Goal: Task Accomplishment & Management: Manage account settings

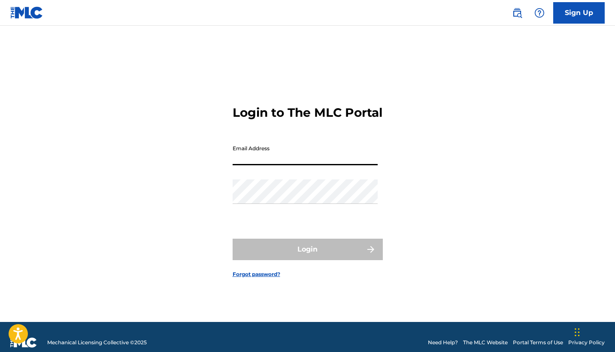
paste input "Heather@artisthouse.world"
type input "Heather@artisthouse.world"
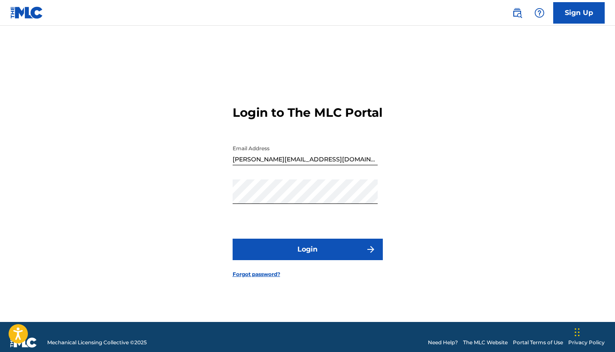
click at [291, 253] on button "Login" at bounding box center [308, 249] width 150 height 21
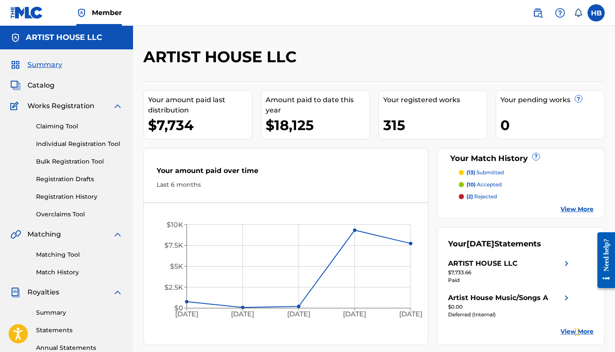
click at [83, 180] on link "Registration Drafts" at bounding box center [79, 179] width 87 height 9
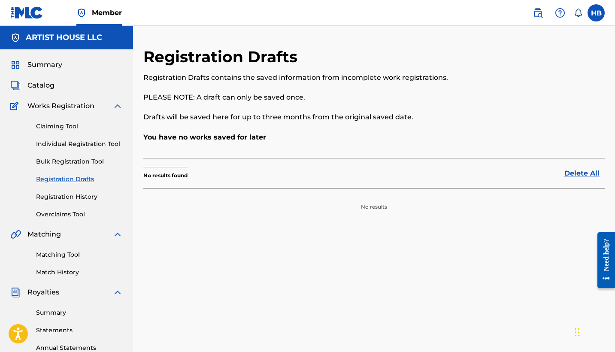
click at [73, 197] on link "Registration History" at bounding box center [79, 196] width 87 height 9
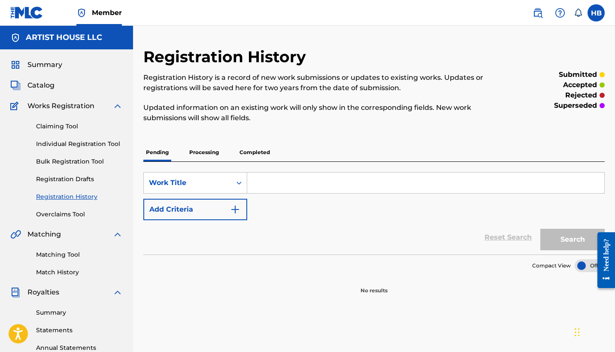
click at [198, 155] on p "Processing" at bounding box center [204, 152] width 35 height 18
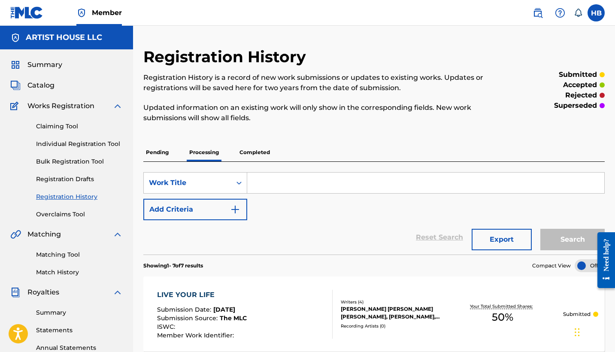
click at [261, 149] on p "Completed" at bounding box center [255, 152] width 36 height 18
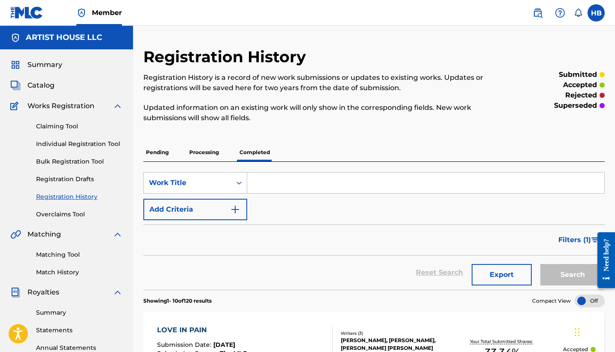
click at [201, 154] on p "Processing" at bounding box center [204, 152] width 35 height 18
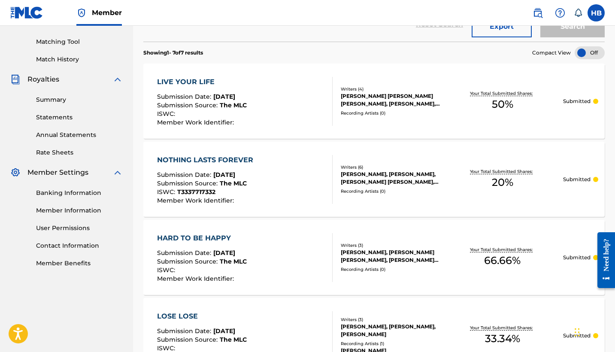
scroll to position [228, 0]
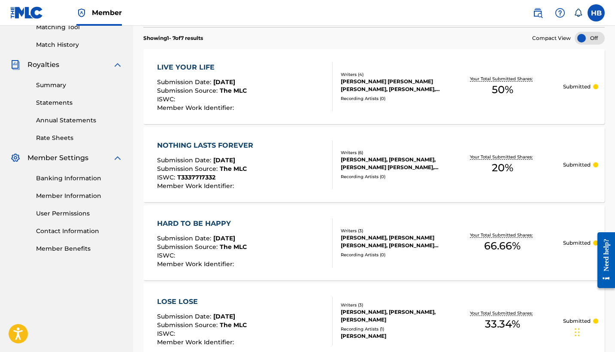
click at [263, 155] on div "NOTHING LASTS FOREVER Submission Date : Aug 15, 2025 Submission Source : The ML…" at bounding box center [245, 164] width 176 height 49
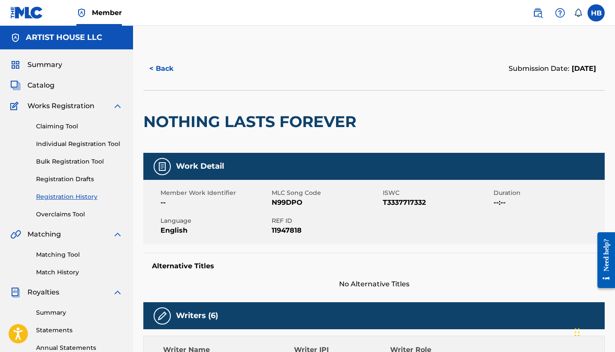
click at [160, 66] on button "< Back" at bounding box center [169, 68] width 52 height 21
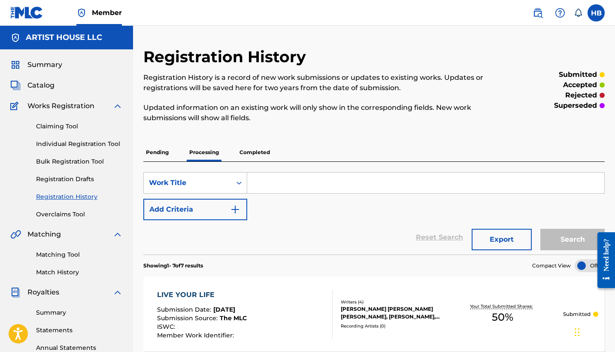
click at [38, 88] on span "Catalog" at bounding box center [40, 85] width 27 height 10
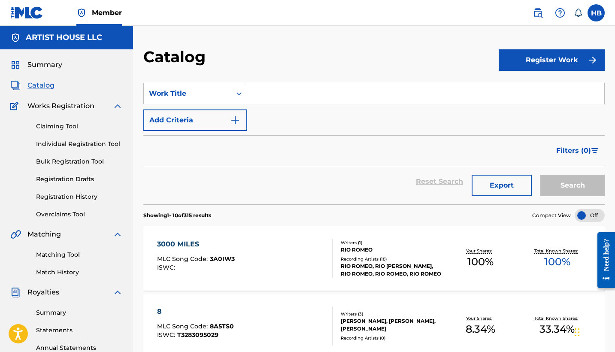
click at [295, 97] on input "Search Form" at bounding box center [425, 93] width 357 height 21
type input "casanova"
click at [573, 185] on button "Search" at bounding box center [573, 185] width 64 height 21
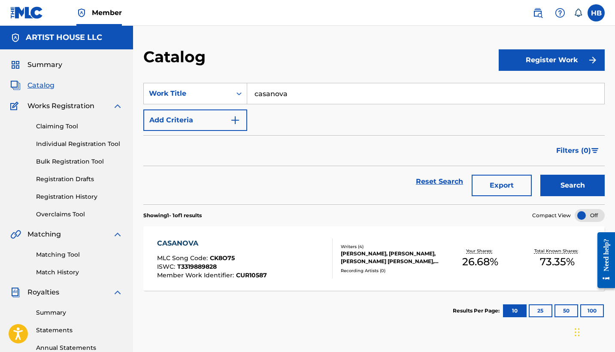
scroll to position [30, 0]
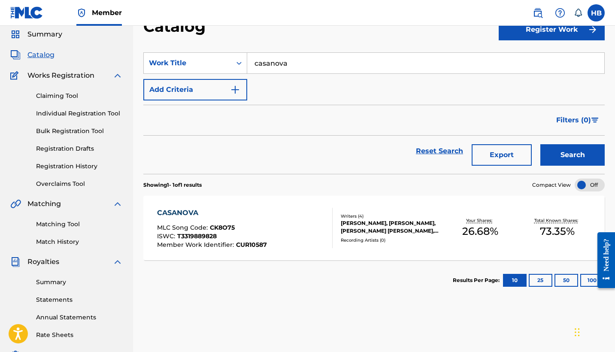
click at [180, 211] on div "CASANOVA" at bounding box center [212, 213] width 110 height 10
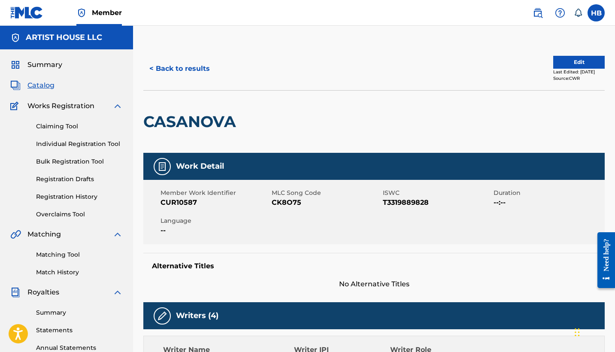
click at [541, 12] on img at bounding box center [538, 13] width 10 height 10
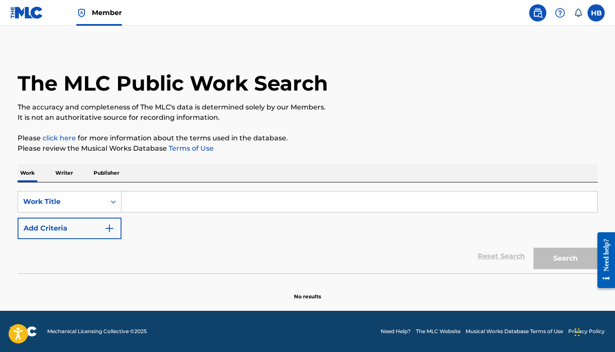
click at [159, 201] on input "Search Form" at bounding box center [360, 201] width 476 height 21
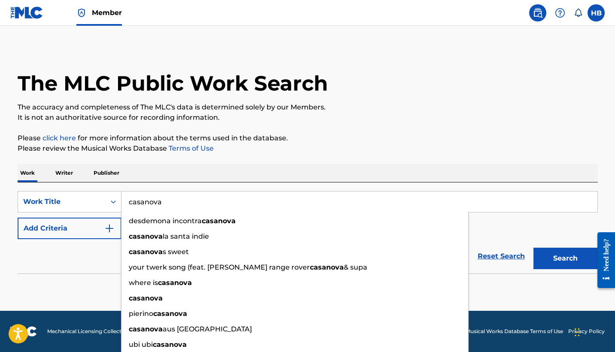
type input "casanova"
click at [67, 258] on div "Reset Search Search" at bounding box center [308, 256] width 580 height 34
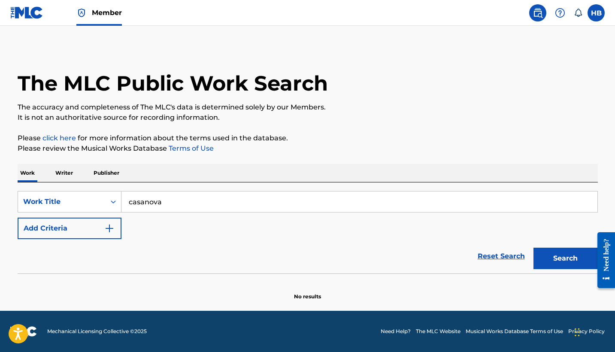
click at [63, 230] on button "Add Criteria" at bounding box center [70, 228] width 104 height 21
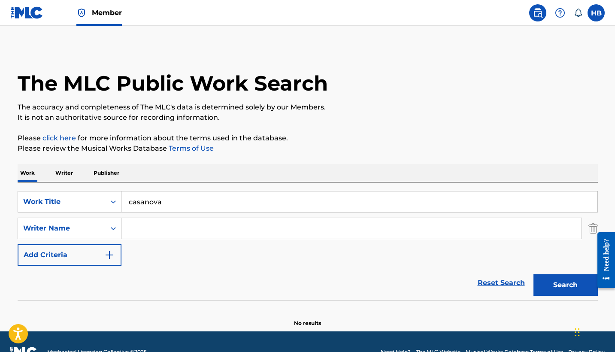
click at [164, 235] on input "Search Form" at bounding box center [352, 228] width 460 height 21
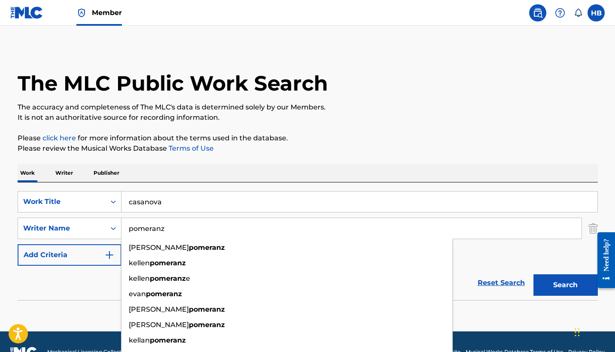
click at [565, 285] on button "Search" at bounding box center [566, 284] width 64 height 21
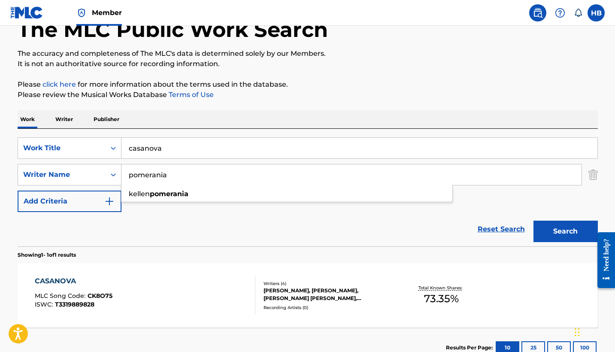
scroll to position [55, 0]
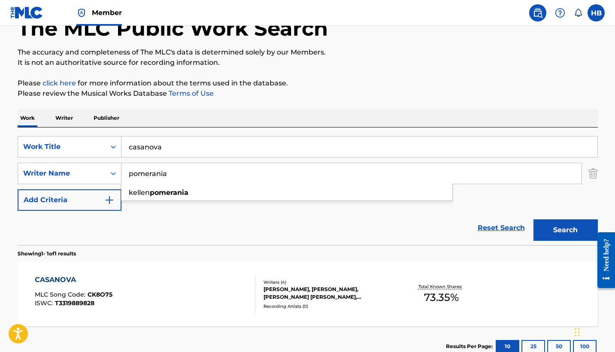
type input "pomerania"
click at [67, 275] on div "CASANOVA" at bounding box center [74, 280] width 78 height 10
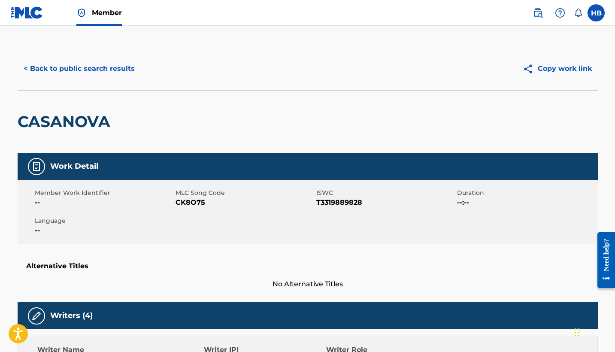
click at [112, 14] on span "Member" at bounding box center [107, 13] width 30 height 10
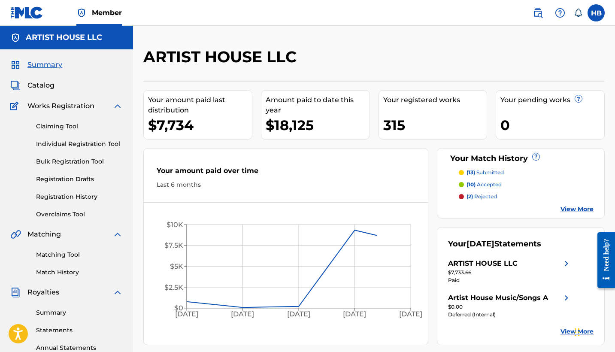
click at [61, 251] on link "Matching Tool" at bounding box center [79, 254] width 87 height 9
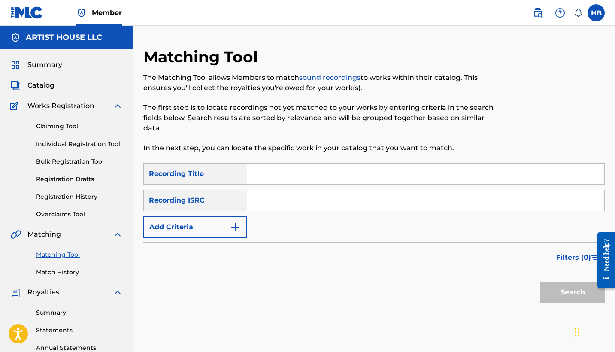
click at [279, 179] on input "Search Form" at bounding box center [425, 174] width 357 height 21
type input "casanova"
click at [280, 205] on input "Search Form" at bounding box center [425, 200] width 357 height 21
paste input "DEUM72503063"
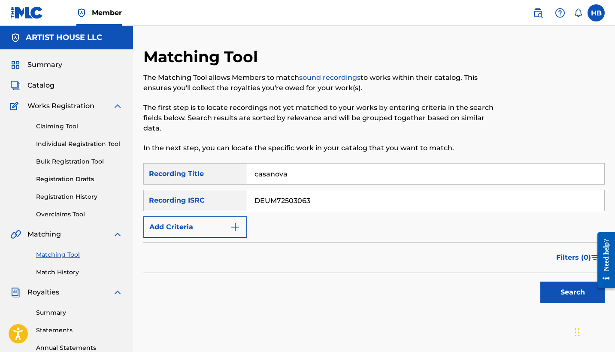
click at [556, 289] on button "Search" at bounding box center [573, 292] width 64 height 21
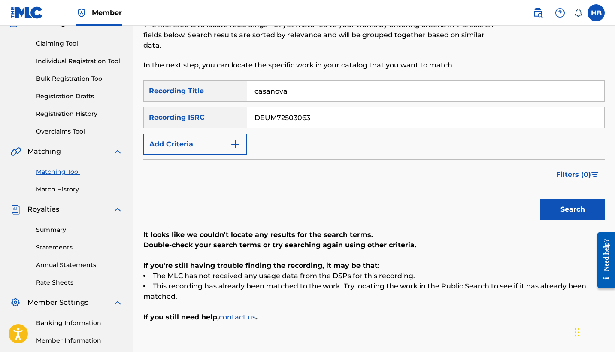
scroll to position [84, 0]
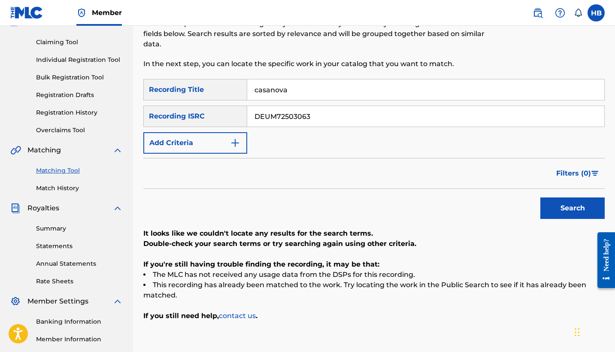
drag, startPoint x: 320, startPoint y: 115, endPoint x: 241, endPoint y: 115, distance: 78.6
click at [241, 115] on div "SearchWithCriteriad6a03119-2e89-4eac-b1c3-6345b1d67abd Recording ISRC DEUM72503…" at bounding box center [374, 116] width 462 height 21
paste input "7"
click at [572, 204] on button "Search" at bounding box center [573, 207] width 64 height 21
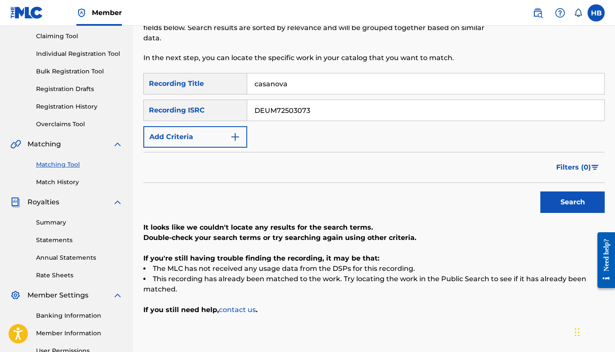
scroll to position [91, 0]
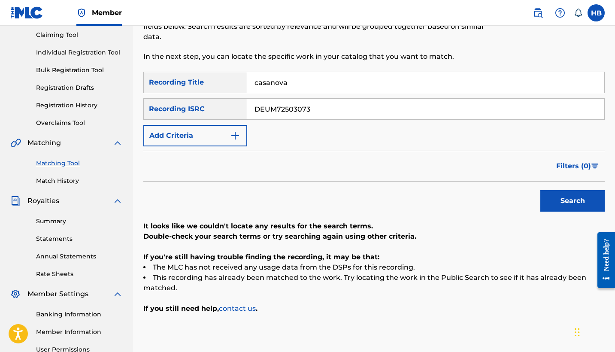
drag, startPoint x: 318, startPoint y: 112, endPoint x: 228, endPoint y: 110, distance: 89.8
click at [228, 110] on div "SearchWithCriteriad6a03119-2e89-4eac-b1c3-6345b1d67abd Recording ISRC DEUM72503…" at bounding box center [374, 108] width 462 height 21
paste input "V72500247"
click at [564, 200] on button "Search" at bounding box center [573, 200] width 64 height 21
drag, startPoint x: 315, startPoint y: 112, endPoint x: 234, endPoint y: 111, distance: 80.3
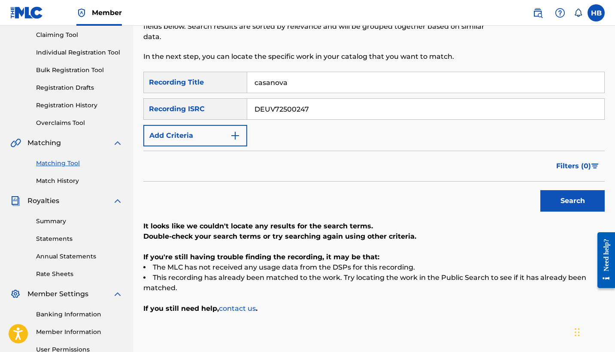
click at [234, 111] on div "SearchWithCriteriad6a03119-2e89-4eac-b1c3-6345b1d67abd Recording ISRC DEUV72500…" at bounding box center [374, 108] width 462 height 21
paste input "12"
type input "DEUV72500212"
click at [574, 198] on button "Search" at bounding box center [573, 200] width 64 height 21
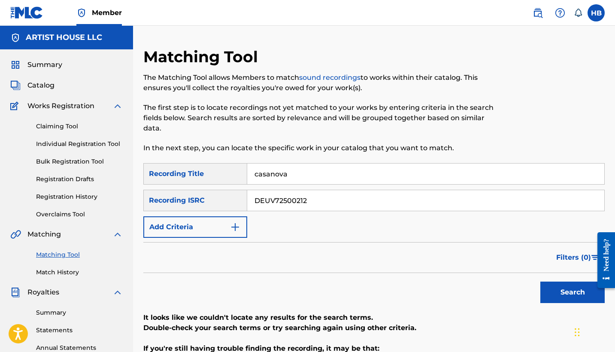
scroll to position [0, 0]
click at [541, 14] on img at bounding box center [538, 13] width 10 height 10
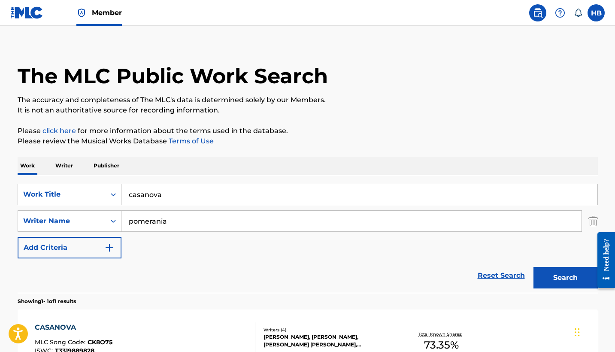
scroll to position [8, 0]
click at [181, 223] on input "pomerania" at bounding box center [352, 220] width 460 height 21
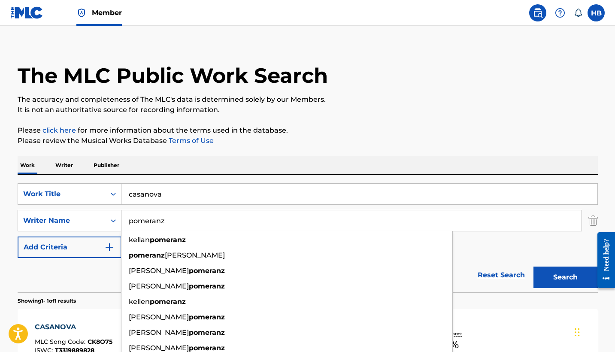
type input "pomeranz"
click at [565, 277] on button "Search" at bounding box center [566, 277] width 64 height 21
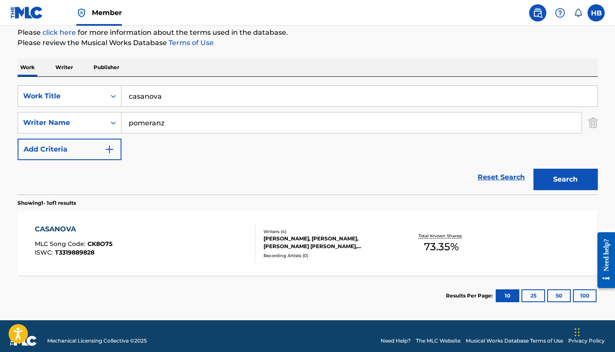
scroll to position [103, 0]
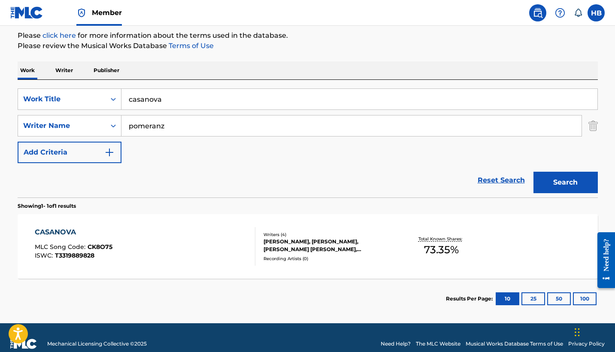
click at [57, 233] on div "CASANOVA" at bounding box center [74, 232] width 78 height 10
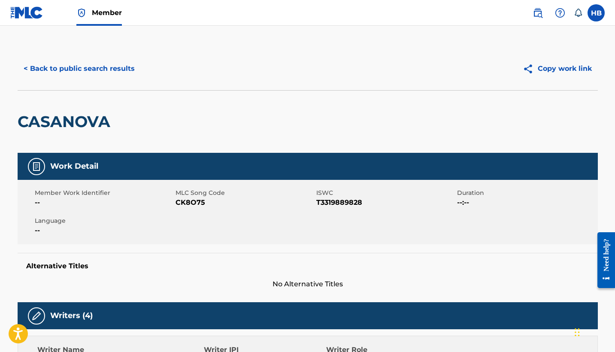
click at [103, 13] on span "Member" at bounding box center [107, 13] width 30 height 10
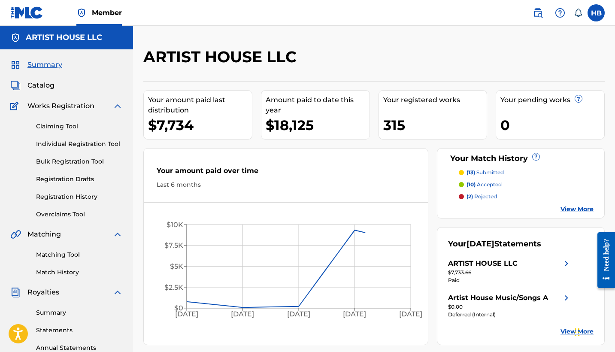
click at [565, 11] on img at bounding box center [560, 13] width 10 height 10
click at [553, 33] on link "Contact us" at bounding box center [560, 36] width 73 height 21
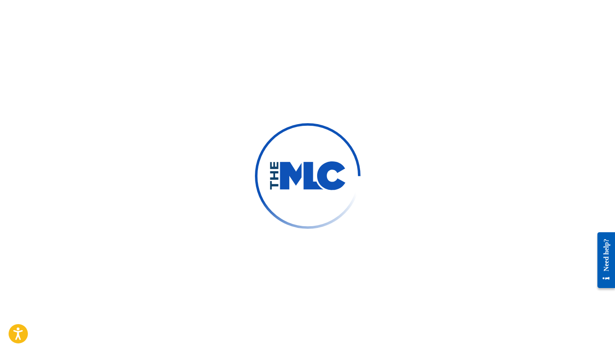
type input "[PERSON_NAME]"
type input "[PERSON_NAME][EMAIL_ADDRESS][DOMAIN_NAME]"
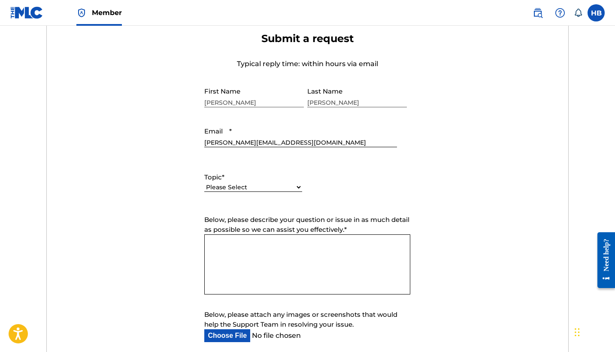
scroll to position [318, 0]
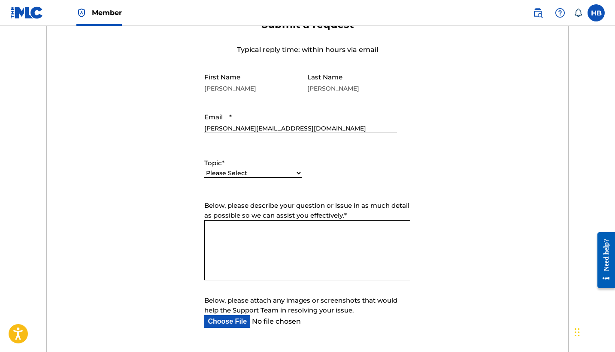
select select "I need help with managing my catalog"
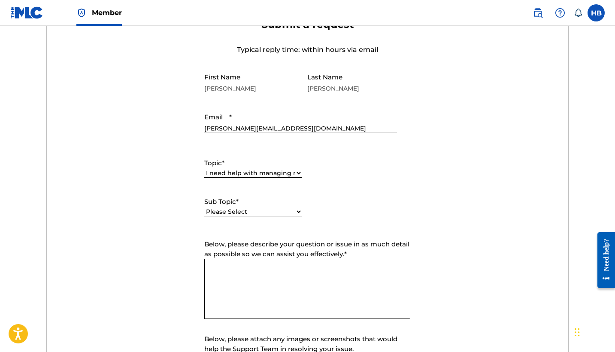
click at [231, 274] on textarea "Below, please describe your question or issue in as much detail as possible so …" at bounding box center [307, 289] width 206 height 60
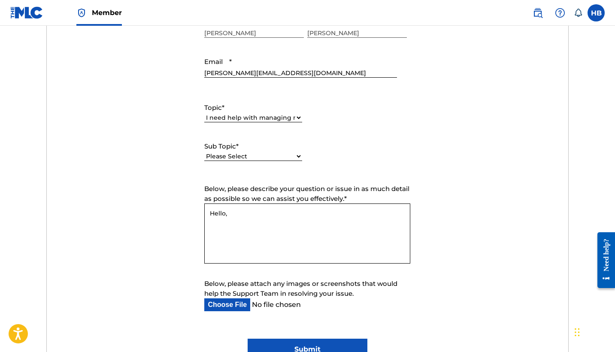
scroll to position [374, 0]
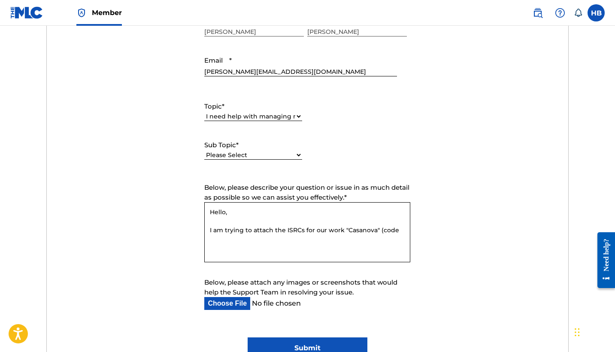
paste textarea "CK8O75"
click at [252, 232] on textarea "Hello, I am trying to attach the ISRCs for our work "Casanova" (code CK8O75) and" at bounding box center [307, 232] width 206 height 60
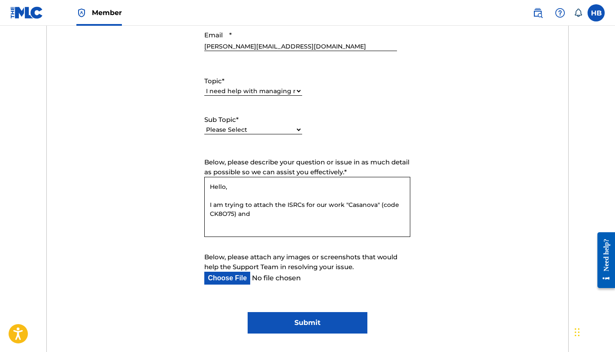
scroll to position [401, 0]
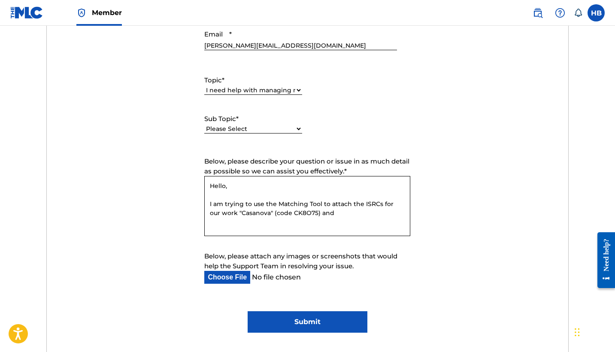
drag, startPoint x: 331, startPoint y: 204, endPoint x: 349, endPoint y: 204, distance: 17.6
click at [349, 204] on textarea "Hello, I am trying to use the Matching Tool to attach the ISRCs for our work "C…" at bounding box center [307, 206] width 206 height 60
click at [335, 217] on textarea "Hello, I am trying to use the Matching Tool to match the ISRCs for our work "Ca…" at bounding box center [307, 206] width 206 height 60
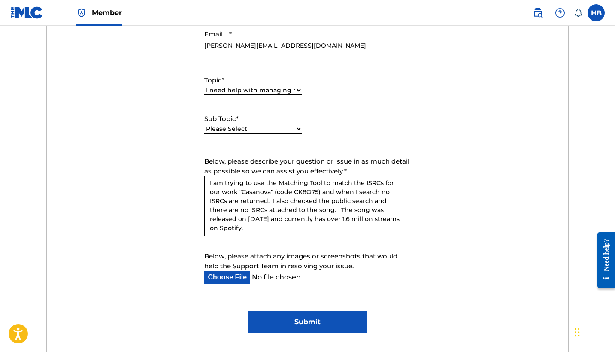
scroll to position [20, 0]
click at [397, 220] on textarea "Hello, I am trying to use the Matching Tool to match the ISRCs for our work "Ca…" at bounding box center [307, 206] width 206 height 60
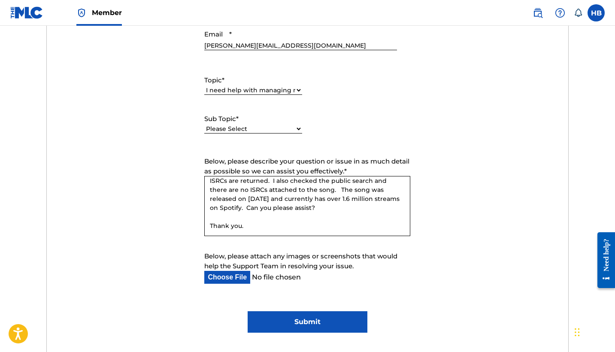
type textarea "Hello, I am trying to use the Matching Tool to match the ISRCs for our work "Ca…"
click at [313, 322] on input "Submit" at bounding box center [308, 321] width 120 height 21
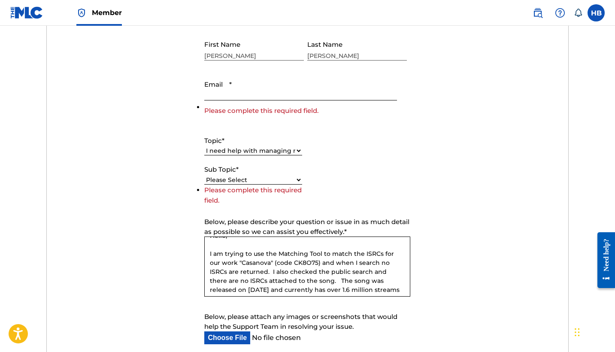
scroll to position [350, 0]
click at [252, 97] on input "Email *" at bounding box center [300, 88] width 192 height 24
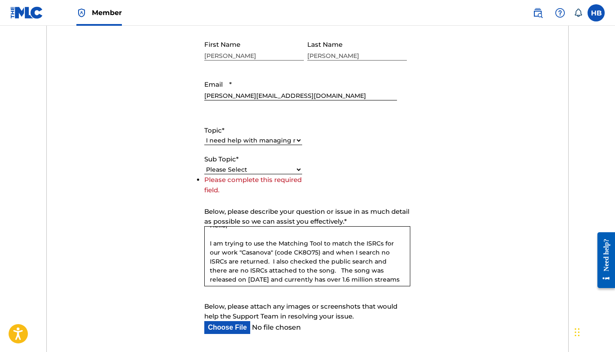
type input "[PERSON_NAME][EMAIL_ADDRESS][DOMAIN_NAME]"
click at [405, 127] on div "Topic * Please Select I need help with my account I need help with managing my …" at bounding box center [307, 154] width 206 height 77
click at [258, 161] on label "Sub Topic *" at bounding box center [253, 160] width 98 height 10
click at [258, 165] on select "Please Select I need help with CWR I need help registering my work(s) in The ML…" at bounding box center [253, 169] width 98 height 9
select select "I need help with the Matching Tool"
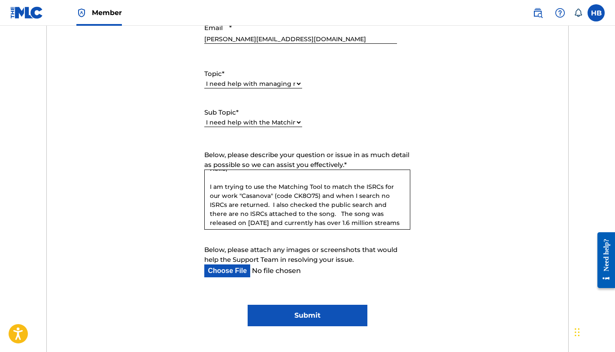
scroll to position [412, 0]
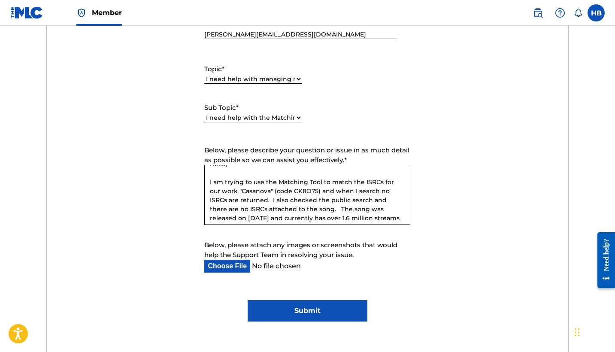
click at [301, 311] on input "Submit" at bounding box center [308, 310] width 120 height 21
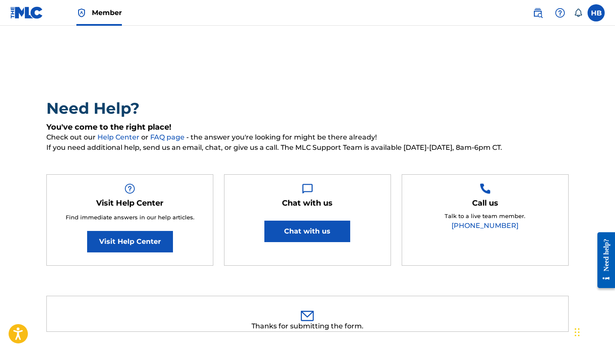
scroll to position [0, 0]
click at [538, 14] on img at bounding box center [538, 13] width 10 height 10
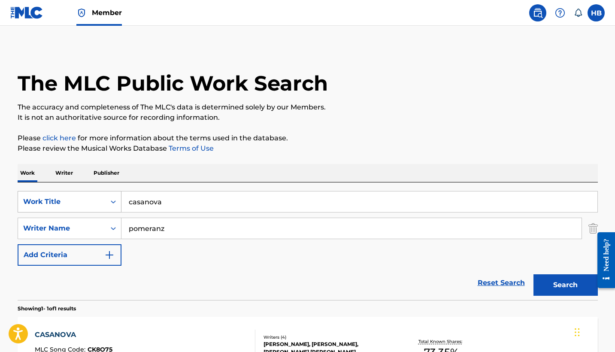
drag, startPoint x: 153, startPoint y: 204, endPoint x: 108, endPoint y: 200, distance: 45.2
click at [108, 200] on div "SearchWithCriteria0afeba19-5487-4031-8485-630111ff6c1b Work Title casanova" at bounding box center [308, 201] width 580 height 21
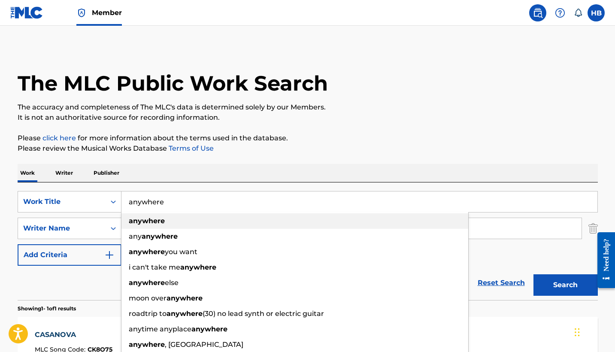
type input "anywhere"
click at [149, 222] on strong "anywhere" at bounding box center [147, 221] width 36 height 8
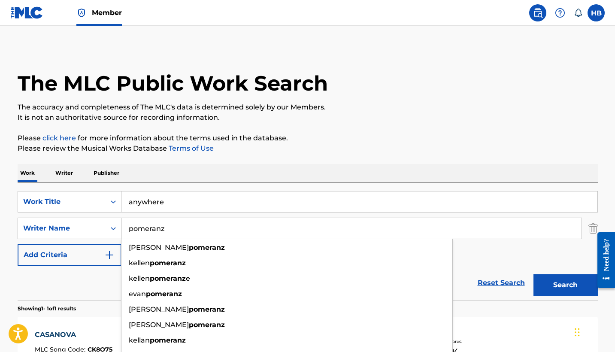
drag, startPoint x: 170, startPoint y: 228, endPoint x: 111, endPoint y: 221, distance: 59.6
click at [111, 221] on div "SearchWithCriteria620932ae-3f5f-40e1-b0c2-1f316d148883 Writer Name pomeranz alb…" at bounding box center [308, 228] width 580 height 21
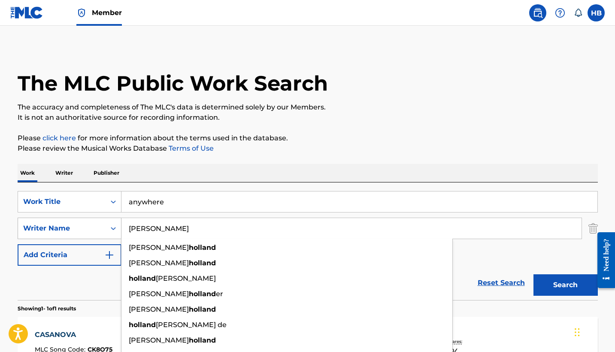
type input "hollander"
click at [565, 285] on button "Search" at bounding box center [566, 284] width 64 height 21
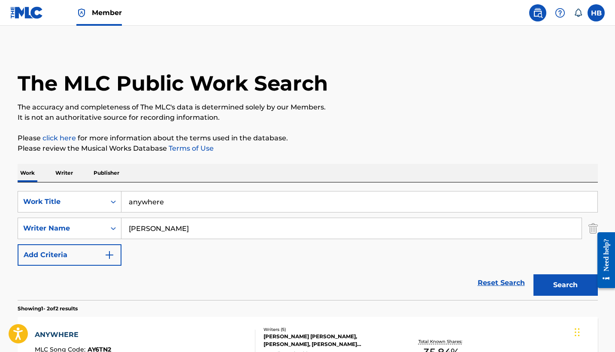
scroll to position [168, 0]
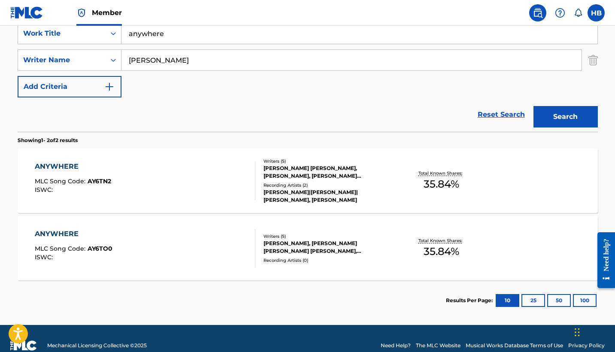
click at [62, 163] on div "ANYWHERE" at bounding box center [73, 166] width 76 height 10
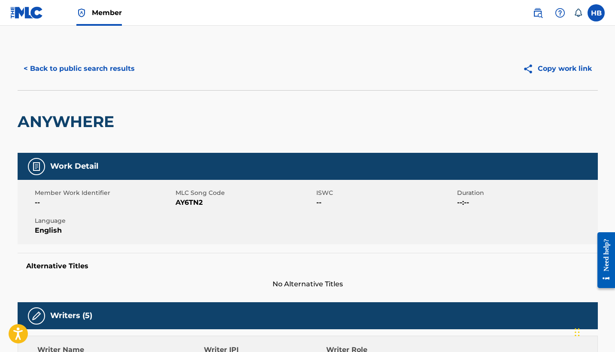
click at [102, 67] on button "< Back to public search results" at bounding box center [79, 68] width 123 height 21
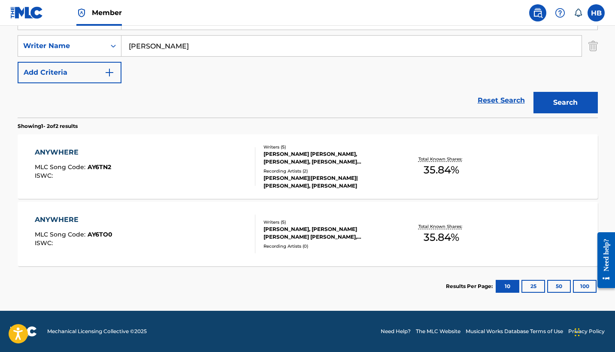
scroll to position [182, 0]
click at [65, 221] on div "ANYWHERE" at bounding box center [74, 220] width 78 height 10
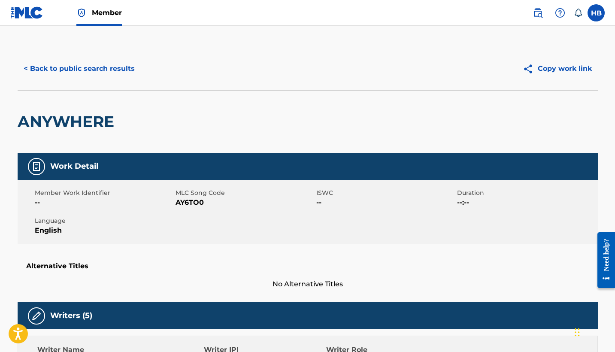
click at [99, 64] on button "< Back to public search results" at bounding box center [79, 68] width 123 height 21
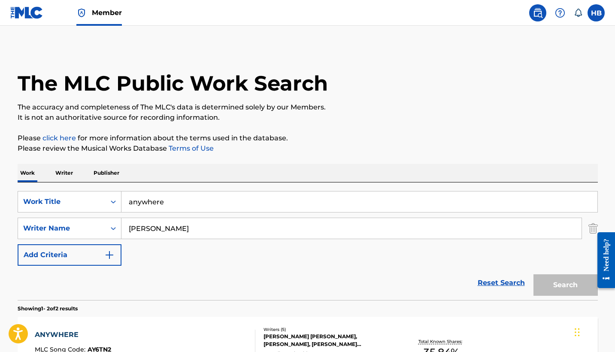
scroll to position [134, 0]
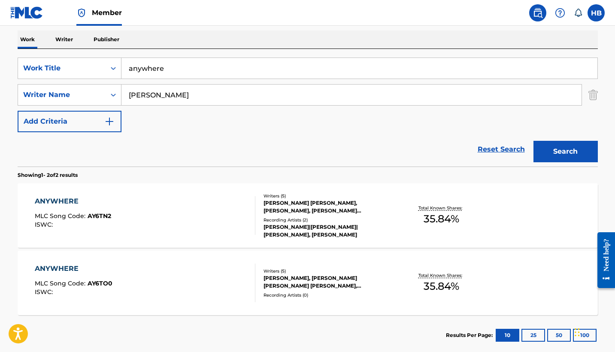
click at [59, 201] on div "ANYWHERE" at bounding box center [73, 201] width 76 height 10
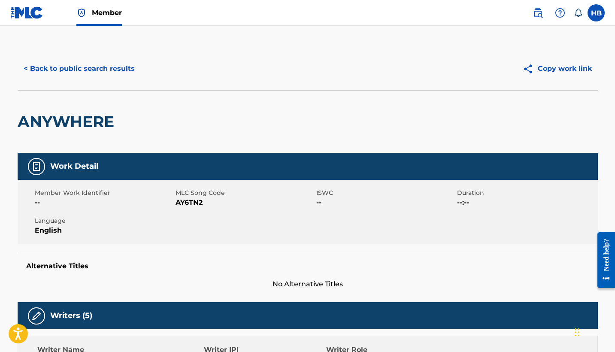
click at [538, 16] on img at bounding box center [538, 13] width 10 height 10
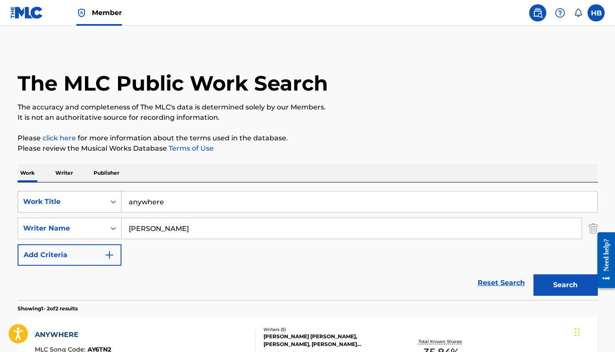
drag, startPoint x: 178, startPoint y: 204, endPoint x: 105, endPoint y: 201, distance: 73.0
click at [105, 201] on div "SearchWithCriteria0afeba19-5487-4031-8485-630111ff6c1b Work Title anywhere" at bounding box center [308, 201] width 580 height 21
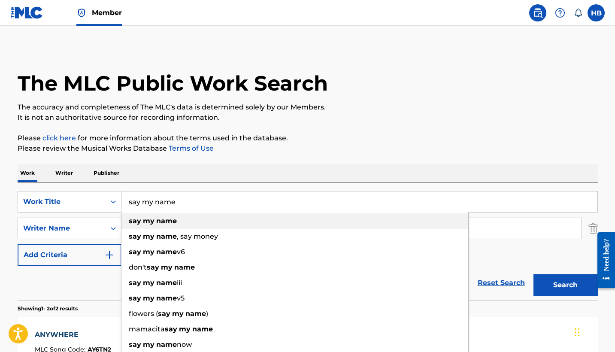
type input "say my name"
click at [146, 219] on strong "my" at bounding box center [149, 221] width 12 height 8
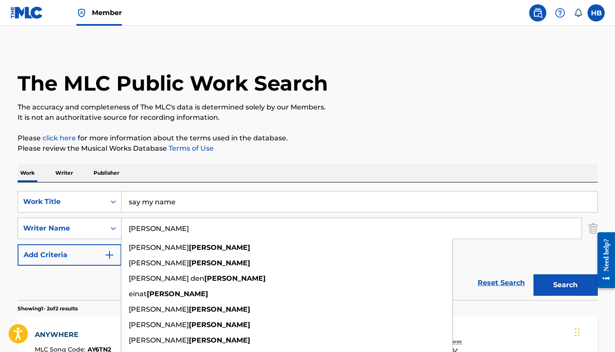
drag, startPoint x: 170, startPoint y: 231, endPoint x: 108, endPoint y: 230, distance: 61.8
click at [108, 230] on div "SearchWithCriteria620932ae-3f5f-40e1-b0c2-1f316d148883 Writer Name hollander an…" at bounding box center [308, 228] width 580 height 21
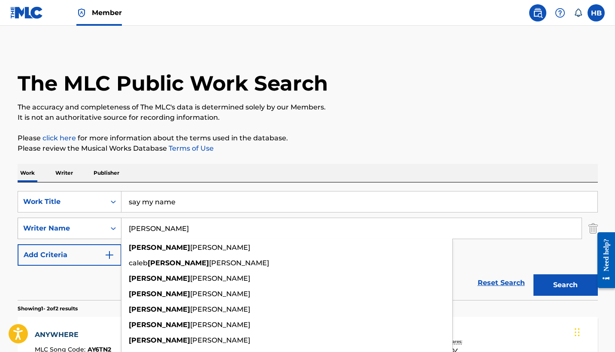
type input "michaels"
click at [565, 285] on button "Search" at bounding box center [566, 284] width 64 height 21
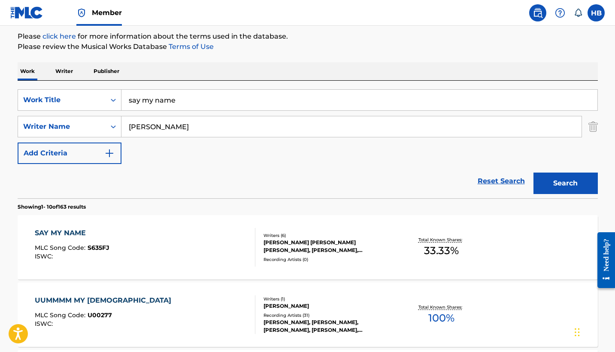
scroll to position [103, 0]
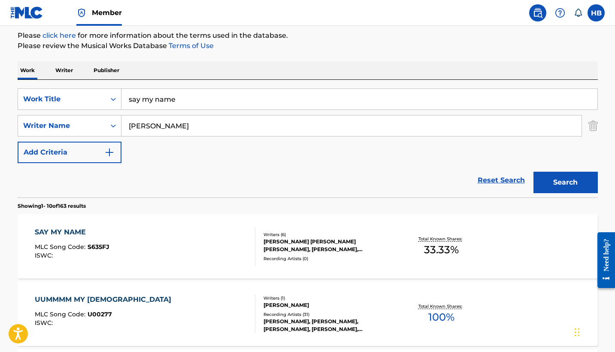
click at [72, 231] on div "SAY MY NAME" at bounding box center [72, 232] width 75 height 10
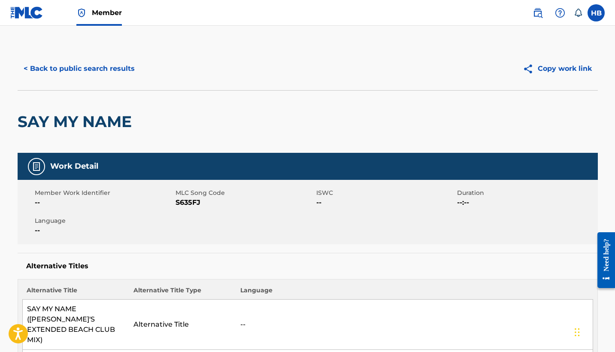
click at [106, 10] on span "Member" at bounding box center [107, 13] width 30 height 10
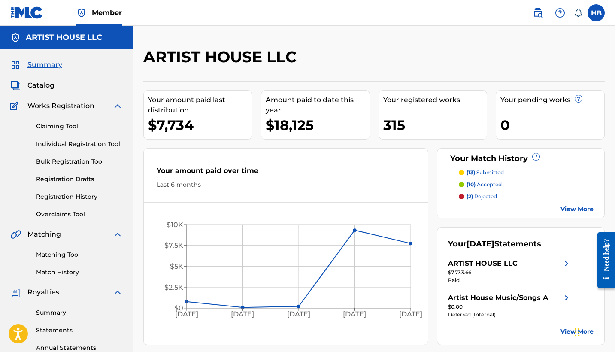
click at [51, 254] on link "Matching Tool" at bounding box center [79, 254] width 87 height 9
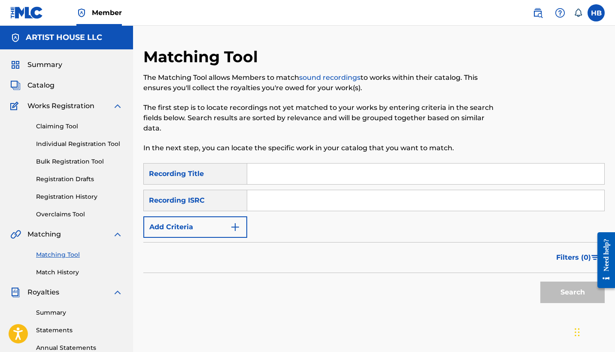
click at [266, 173] on input "Search Form" at bounding box center [425, 174] width 357 height 21
type input "say my name"
click at [279, 204] on input "Search Form" at bounding box center [425, 200] width 357 height 21
paste input "QMBZ92595056"
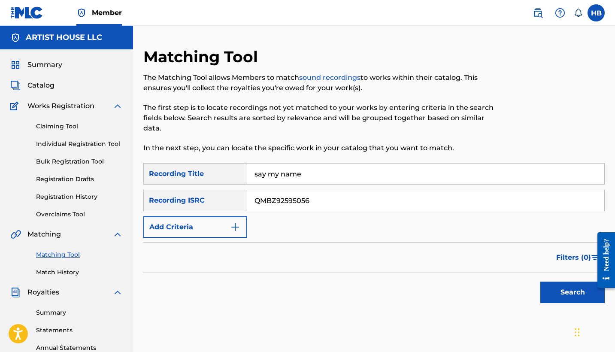
type input "QMBZ92595056"
click at [575, 290] on button "Search" at bounding box center [573, 292] width 64 height 21
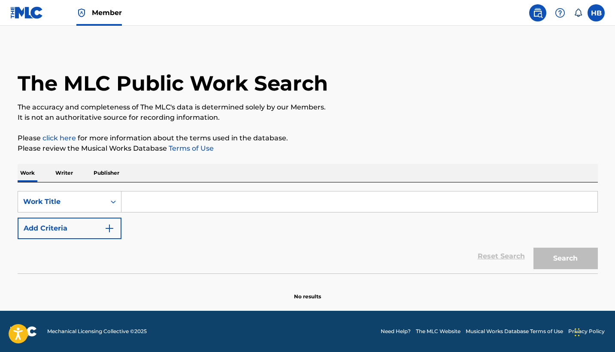
click at [161, 203] on input "Search Form" at bounding box center [360, 201] width 476 height 21
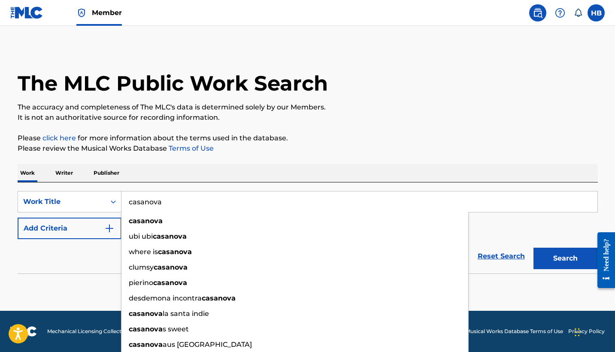
type input "casanova"
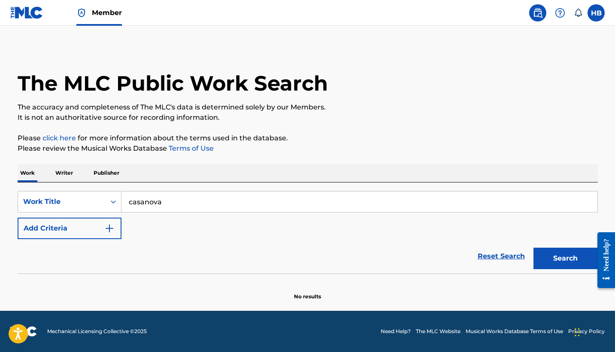
click at [60, 258] on div "Reset Search Search" at bounding box center [308, 256] width 580 height 34
click at [73, 225] on button "Add Criteria" at bounding box center [70, 228] width 104 height 21
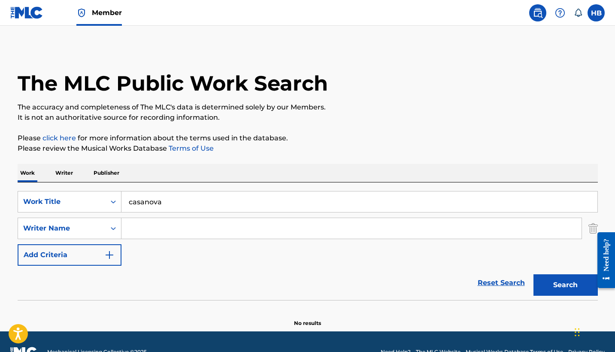
click at [153, 230] on input "Search Form" at bounding box center [352, 228] width 460 height 21
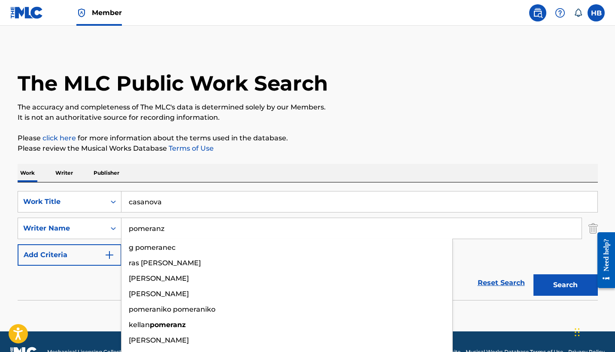
type input "pomeranz"
click at [565, 285] on button "Search" at bounding box center [566, 284] width 64 height 21
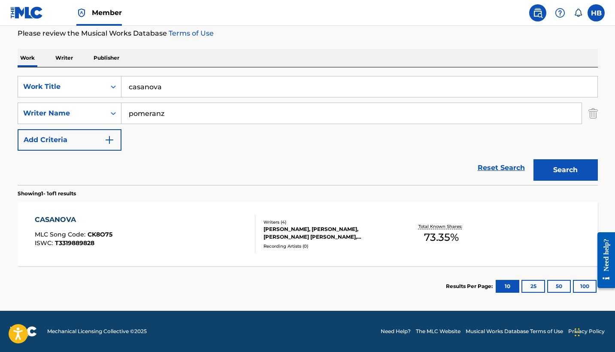
scroll to position [115, 0]
drag, startPoint x: 121, startPoint y: 232, endPoint x: 103, endPoint y: 233, distance: 18.5
click at [88, 236] on span "CK8O75" at bounding box center [100, 235] width 25 height 8
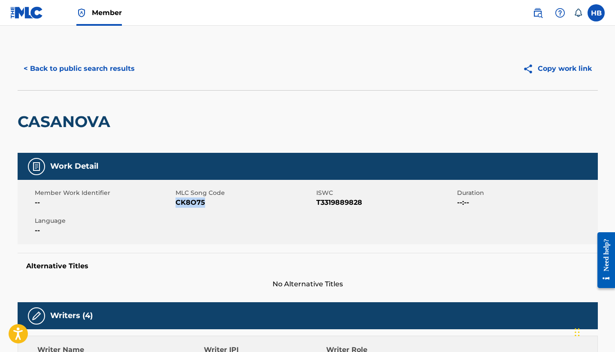
drag, startPoint x: 206, startPoint y: 202, endPoint x: 177, endPoint y: 203, distance: 28.4
click at [177, 203] on span "CK8O75" at bounding box center [245, 202] width 139 height 10
copy span "CK8O75"
click at [97, 12] on span "Member" at bounding box center [107, 13] width 30 height 10
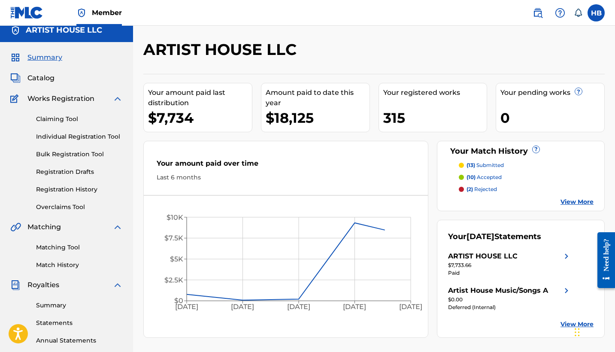
scroll to position [8, 0]
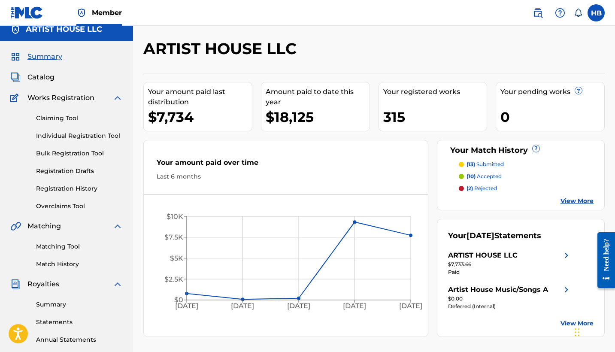
click at [539, 12] on img at bounding box center [538, 13] width 10 height 10
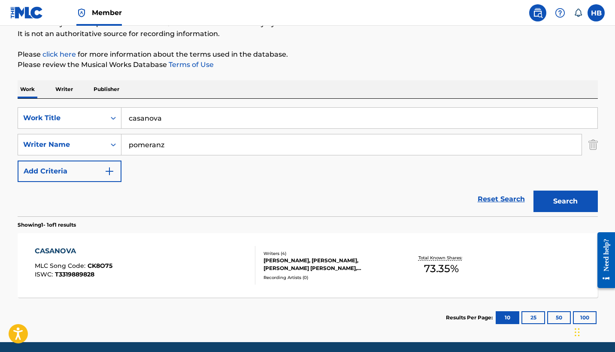
scroll to position [87, 0]
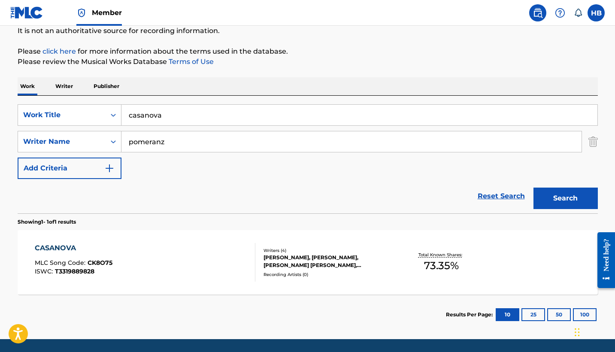
click at [107, 264] on span "CK8O75" at bounding box center [100, 263] width 25 height 8
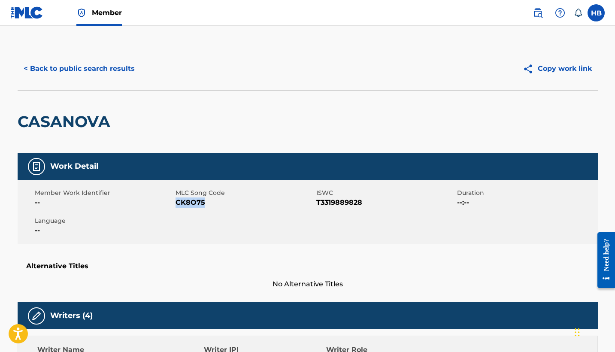
drag, startPoint x: 176, startPoint y: 201, endPoint x: 228, endPoint y: 201, distance: 51.9
click at [228, 201] on span "CK8O75" at bounding box center [245, 202] width 139 height 10
copy span "CK8O75"
click at [112, 72] on button "< Back to public search results" at bounding box center [79, 68] width 123 height 21
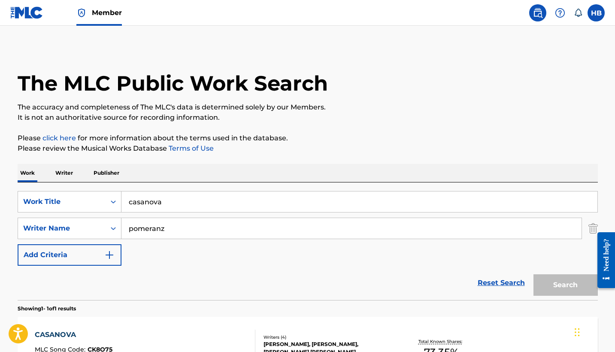
scroll to position [66, 0]
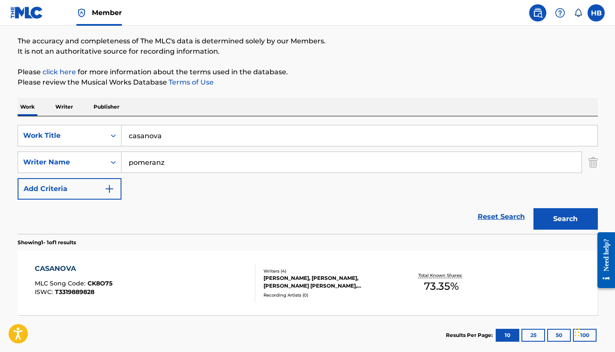
click at [106, 9] on span "Member" at bounding box center [107, 13] width 30 height 10
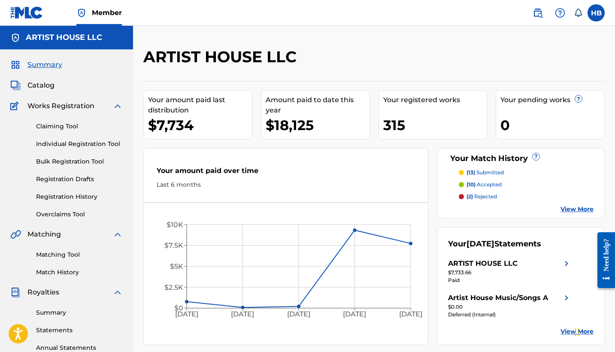
click at [44, 85] on span "Catalog" at bounding box center [40, 85] width 27 height 10
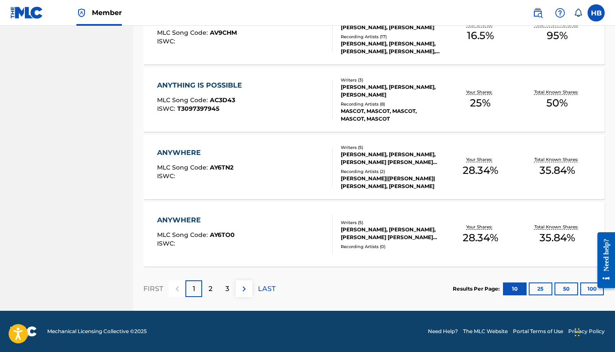
scroll to position [631, 0]
click at [207, 290] on div "2" at bounding box center [210, 288] width 17 height 17
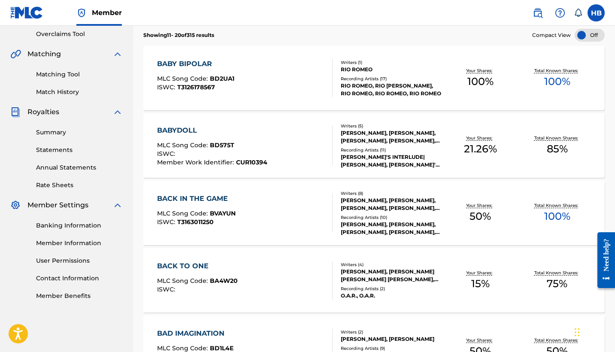
click at [182, 129] on div "BABYDOLL" at bounding box center [212, 130] width 110 height 10
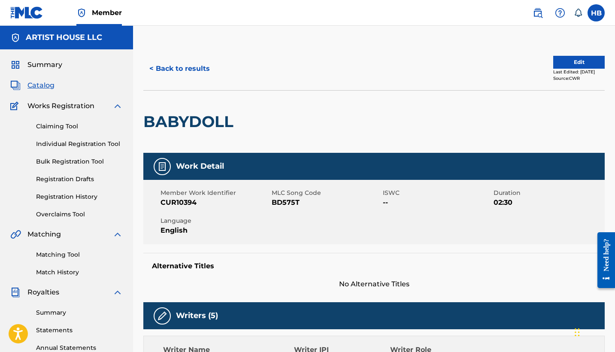
click at [170, 65] on button "< Back to results" at bounding box center [179, 68] width 73 height 21
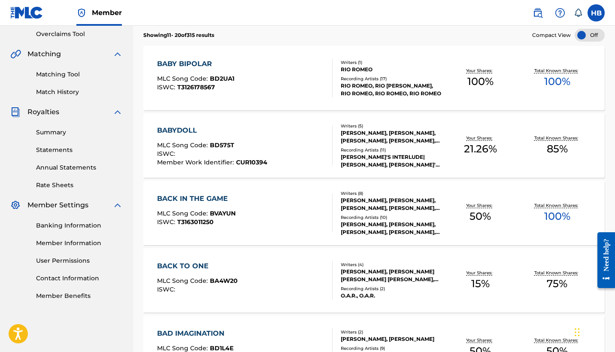
click at [204, 265] on div "BACK TO ONE" at bounding box center [197, 266] width 81 height 10
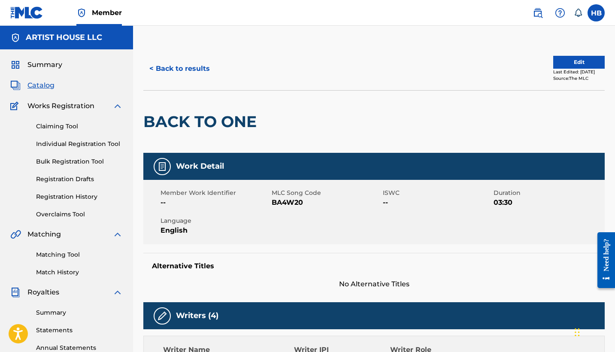
click at [171, 69] on button "< Back to results" at bounding box center [179, 68] width 73 height 21
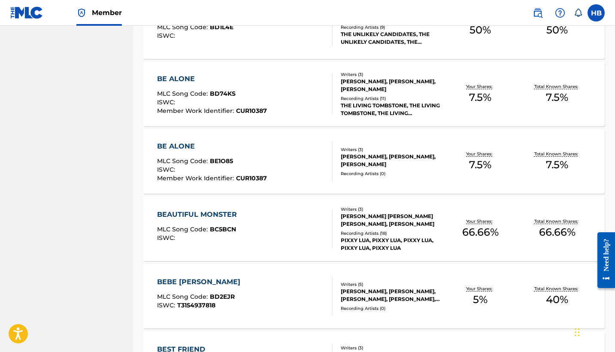
scroll to position [603, 0]
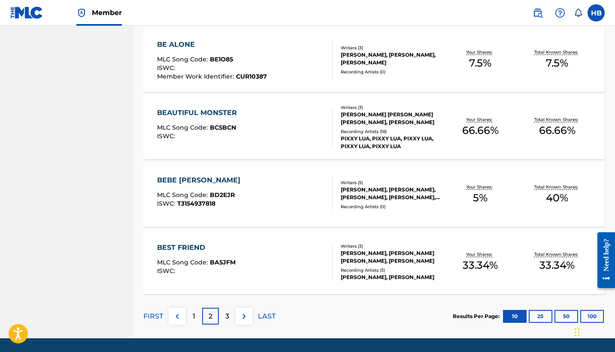
click at [200, 179] on div "BEBE [PERSON_NAME]" at bounding box center [201, 180] width 88 height 10
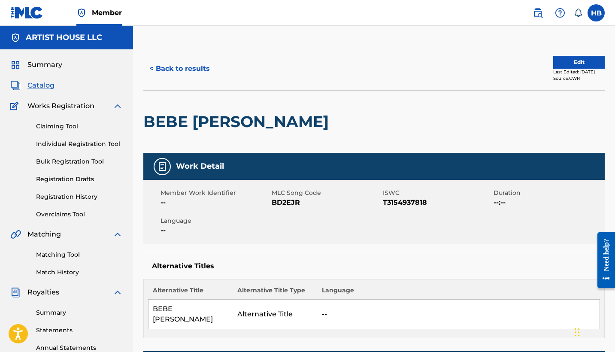
click at [186, 66] on button "< Back to results" at bounding box center [179, 68] width 73 height 21
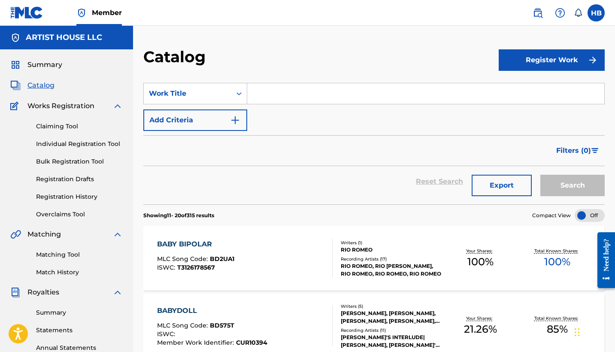
click at [292, 94] on input "Search Form" at bounding box center [425, 93] width 357 height 21
type input "bebe"
click at [573, 185] on button "Search" at bounding box center [573, 185] width 64 height 21
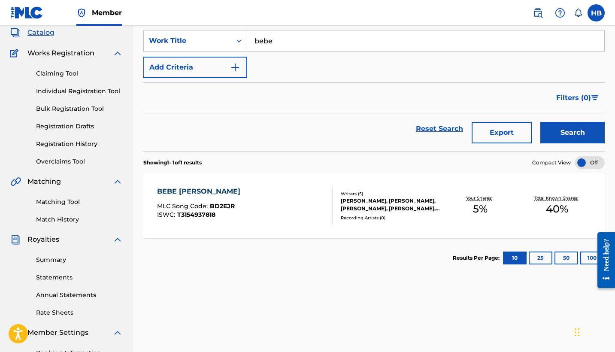
scroll to position [68, 0]
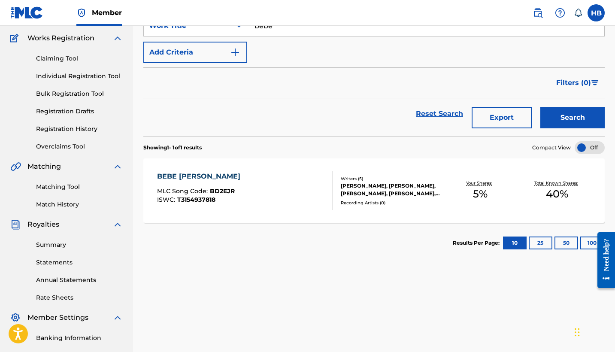
click at [214, 174] on div "BEBE [PERSON_NAME]" at bounding box center [201, 176] width 88 height 10
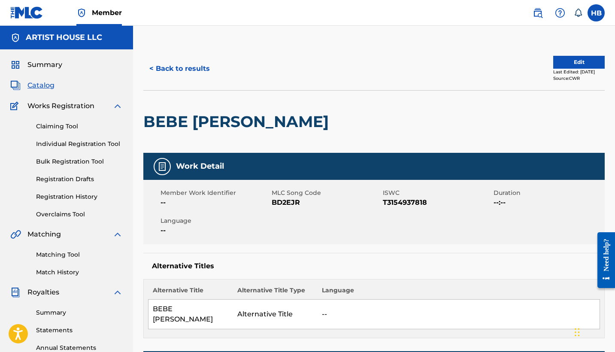
click at [535, 15] on img at bounding box center [538, 13] width 10 height 10
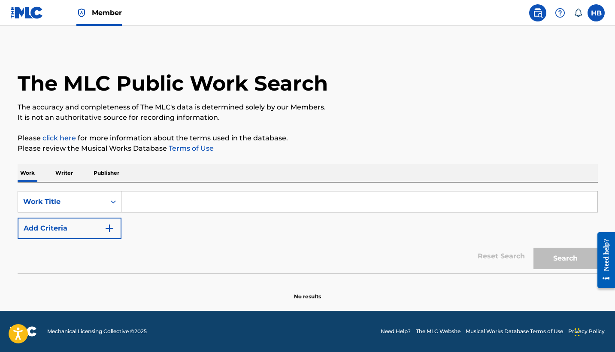
click at [162, 206] on input "Search Form" at bounding box center [360, 201] width 476 height 21
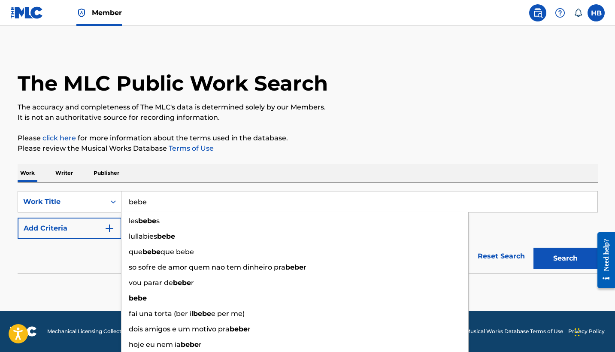
type input "bebe"
click at [52, 259] on div "Reset Search Search" at bounding box center [308, 256] width 580 height 34
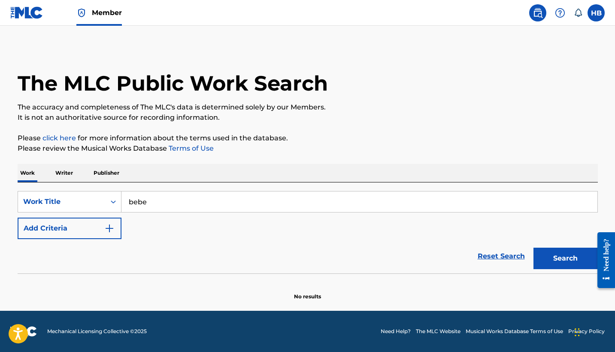
click at [56, 226] on button "Add Criteria" at bounding box center [70, 228] width 104 height 21
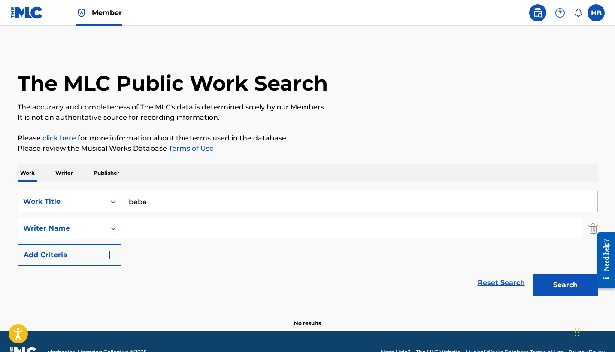
click at [140, 225] on input "Search Form" at bounding box center [352, 228] width 460 height 21
type input ";"
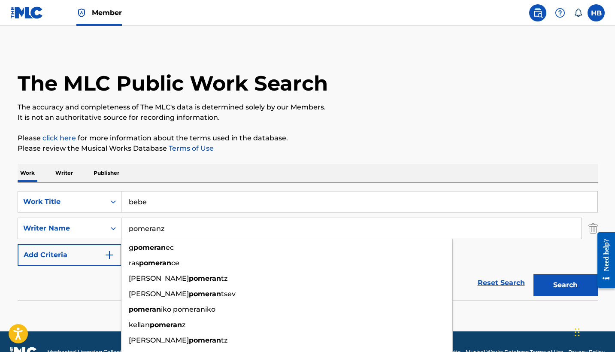
type input "pomeranz"
click at [565, 285] on button "Search" at bounding box center [566, 284] width 64 height 21
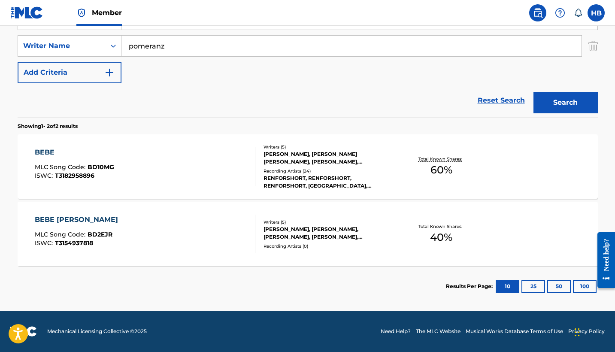
scroll to position [182, 0]
click at [48, 151] on div "BEBE" at bounding box center [74, 152] width 79 height 10
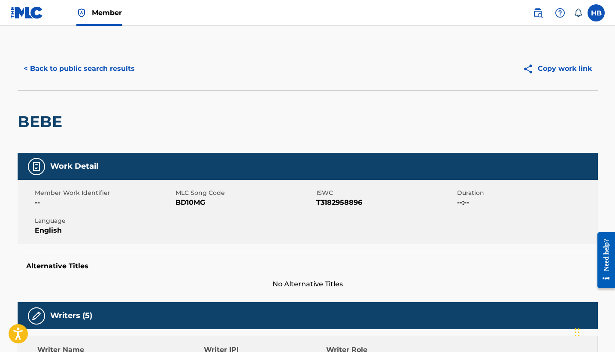
click at [33, 11] on img at bounding box center [26, 12] width 33 height 12
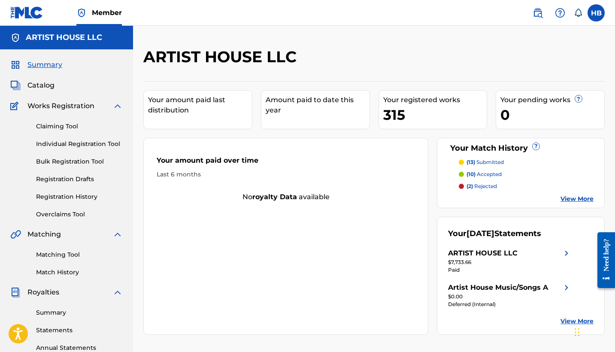
click at [70, 123] on link "Claiming Tool" at bounding box center [79, 126] width 87 height 9
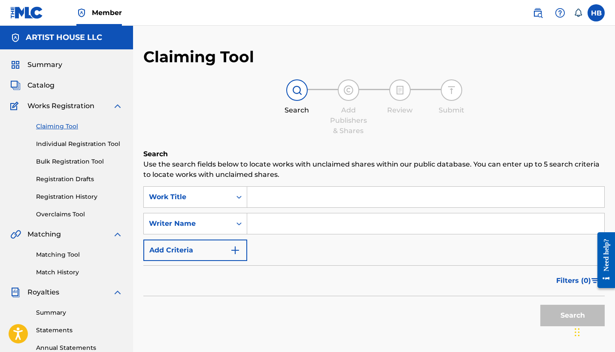
click at [289, 194] on input "Search Form" at bounding box center [425, 197] width 357 height 21
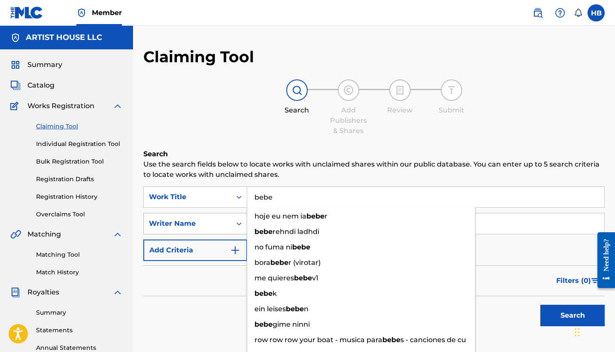
type input "bebe"
click at [210, 223] on div "Writer Name" at bounding box center [187, 224] width 77 height 10
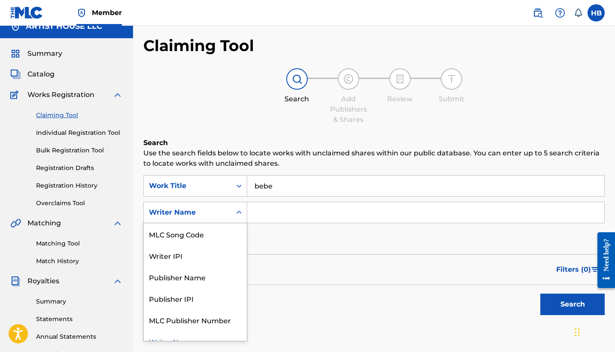
scroll to position [12, 0]
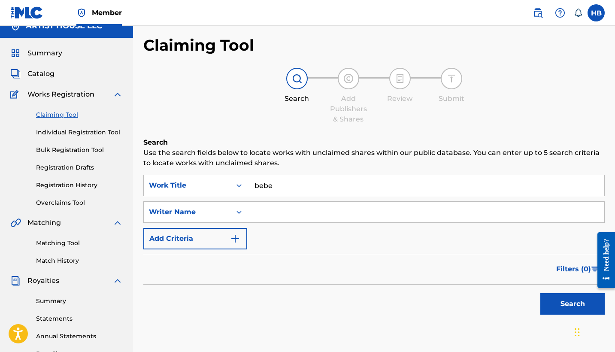
click at [286, 213] on input "Search Form" at bounding box center [425, 212] width 357 height 21
type input "pomeranz"
click at [573, 304] on button "Search" at bounding box center [573, 303] width 64 height 21
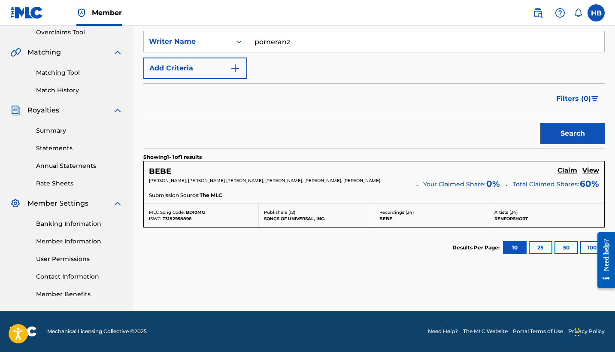
scroll to position [182, 0]
click at [156, 168] on h5 "BEBE" at bounding box center [160, 172] width 22 height 10
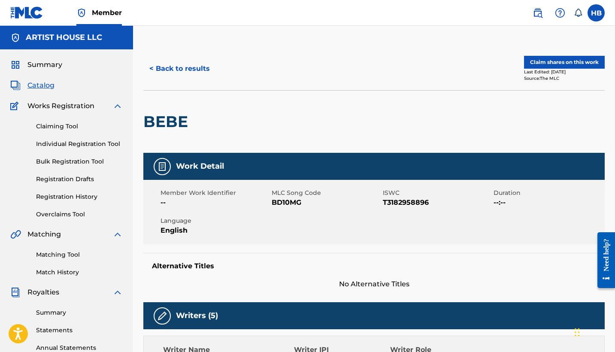
click at [575, 67] on button "Claim shares on this work" at bounding box center [564, 62] width 81 height 13
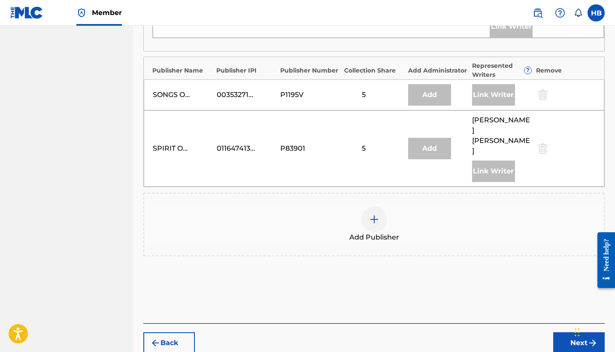
scroll to position [744, 0]
click at [371, 215] on img at bounding box center [374, 220] width 10 height 10
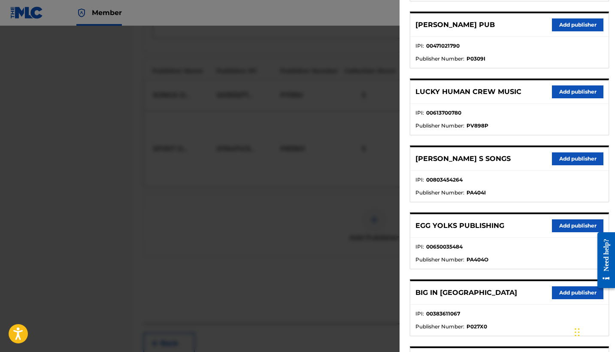
scroll to position [192, 0]
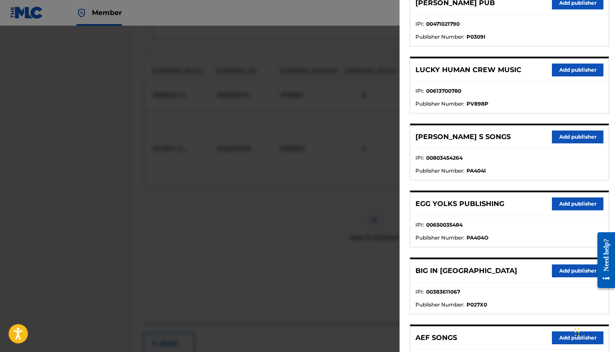
click at [577, 204] on button "Add publisher" at bounding box center [578, 203] width 52 height 13
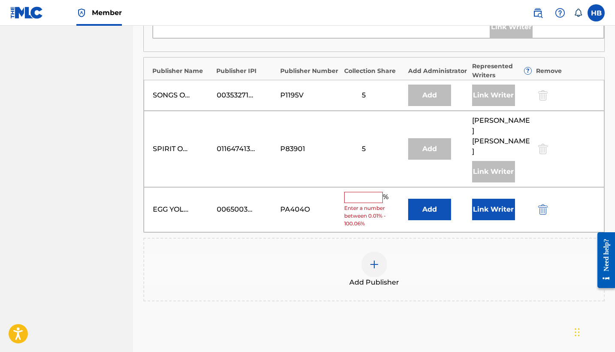
click at [372, 192] on input "text" at bounding box center [363, 197] width 39 height 11
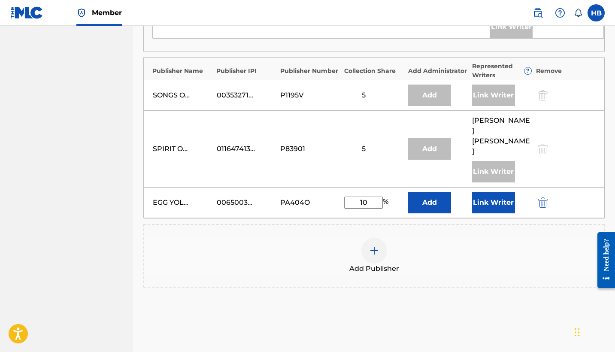
type input "10"
click at [486, 192] on button "Link Writer" at bounding box center [493, 202] width 43 height 21
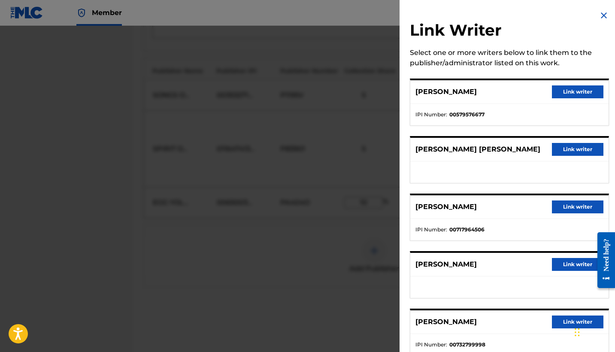
click at [593, 89] on button "Link writer" at bounding box center [578, 91] width 52 height 13
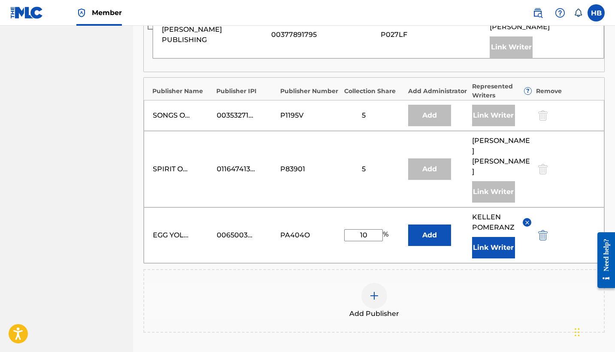
scroll to position [714, 0]
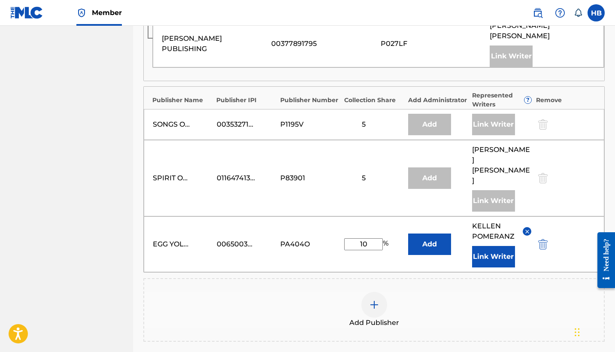
click at [369, 300] on img at bounding box center [374, 305] width 10 height 10
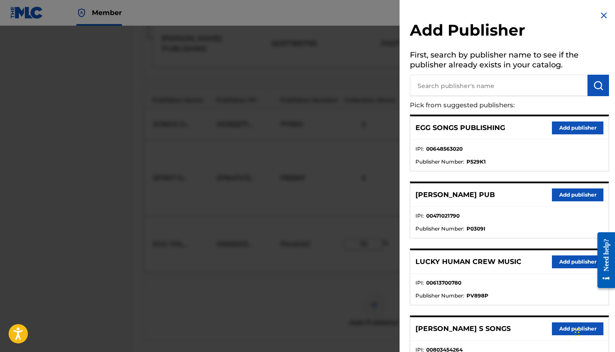
click at [369, 262] on div at bounding box center [307, 202] width 615 height 352
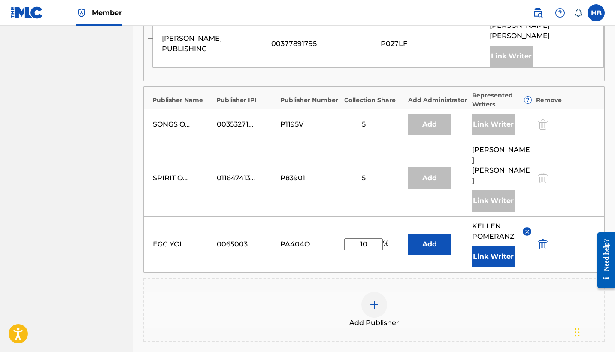
click at [373, 300] on img at bounding box center [374, 305] width 10 height 10
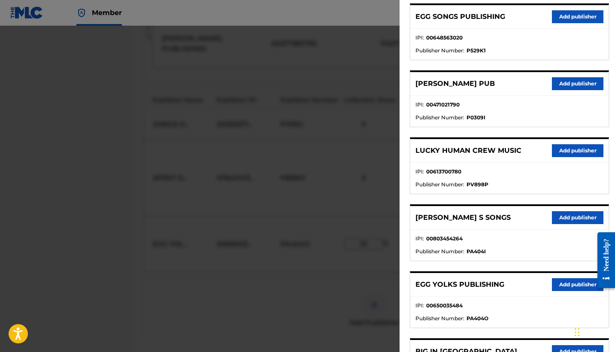
scroll to position [112, 0]
click at [571, 217] on button "Add publisher" at bounding box center [578, 217] width 52 height 13
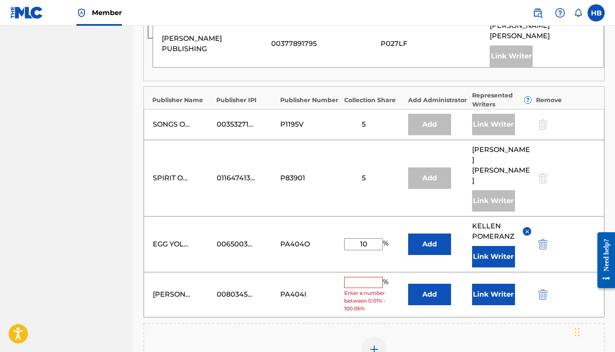
click at [432, 284] on button "Add" at bounding box center [429, 294] width 43 height 21
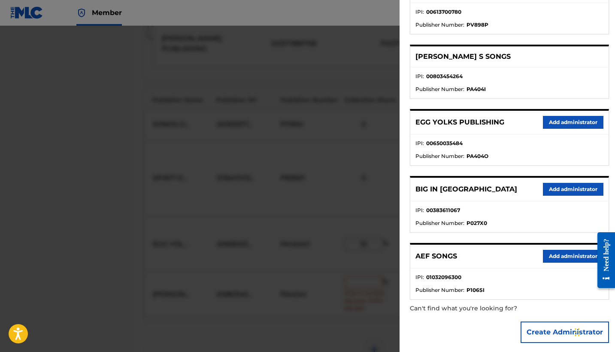
scroll to position [275, 0]
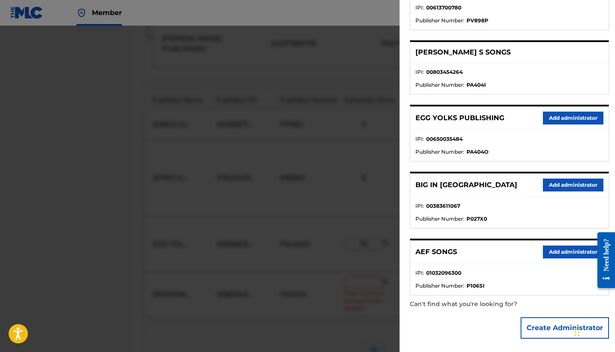
click at [571, 115] on button "Add administrator" at bounding box center [573, 118] width 61 height 13
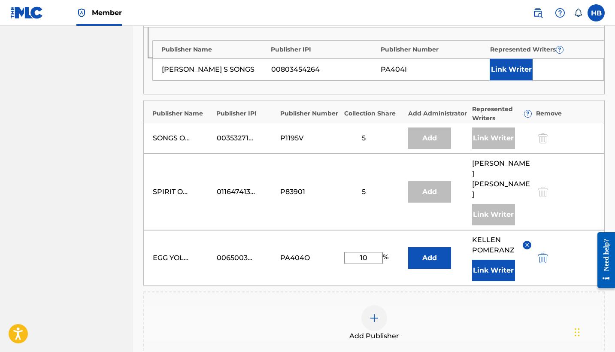
scroll to position [807, 0]
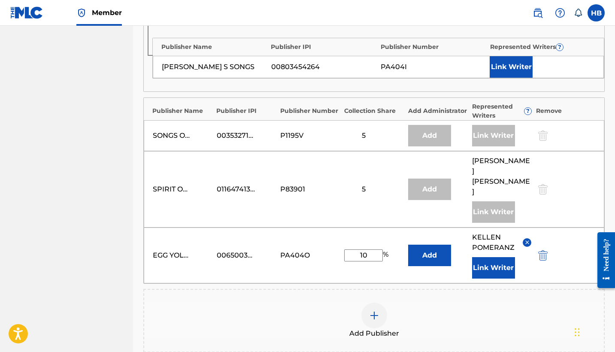
click at [483, 257] on button "Link Writer" at bounding box center [493, 267] width 43 height 21
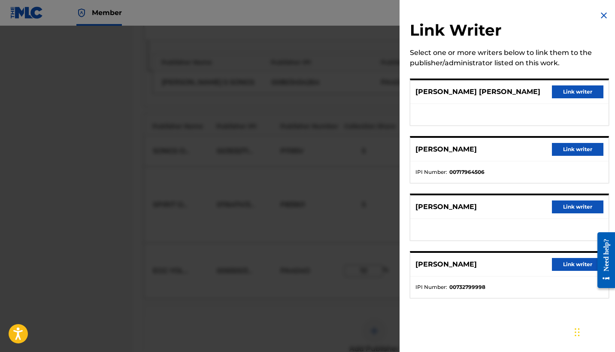
scroll to position [799, 0]
click at [604, 13] on img at bounding box center [604, 15] width 10 height 10
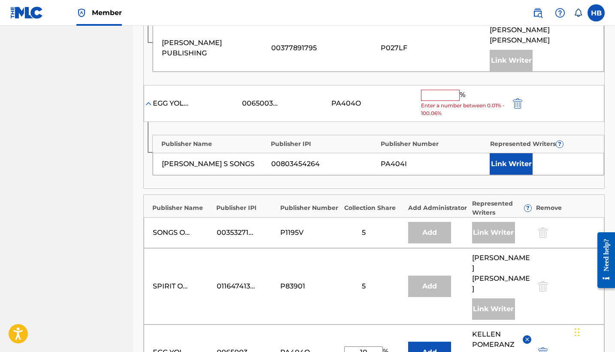
scroll to position [710, 0]
click at [514, 153] on button "Link Writer" at bounding box center [511, 163] width 43 height 21
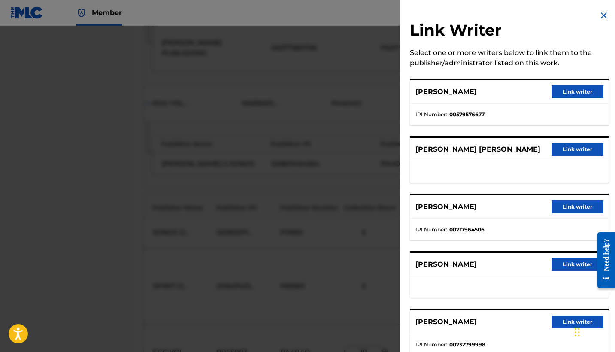
click at [585, 90] on button "Link writer" at bounding box center [578, 91] width 52 height 13
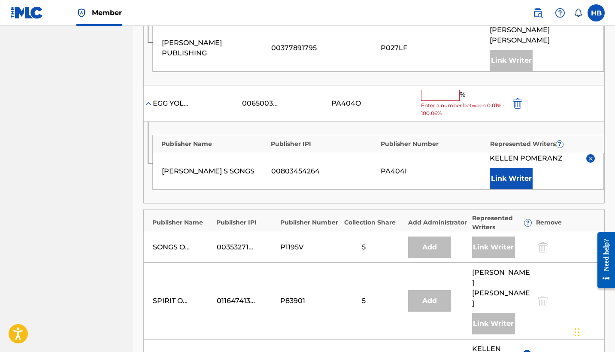
click at [441, 90] on input "text" at bounding box center [440, 95] width 39 height 11
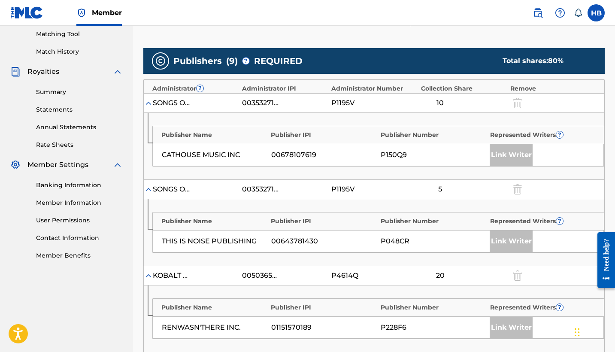
scroll to position [229, 0]
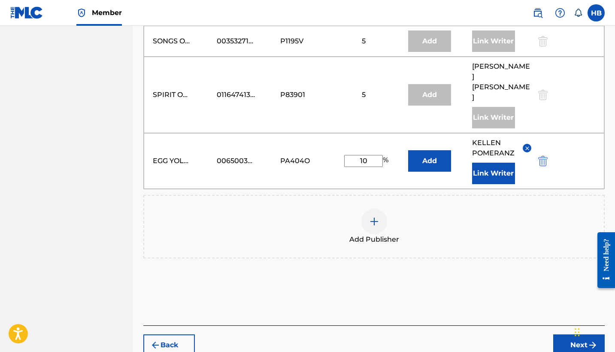
type input "10"
click at [574, 334] on button "Next" at bounding box center [579, 344] width 52 height 21
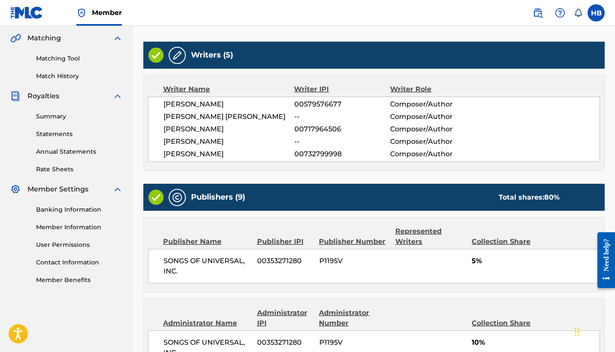
scroll to position [195, 0]
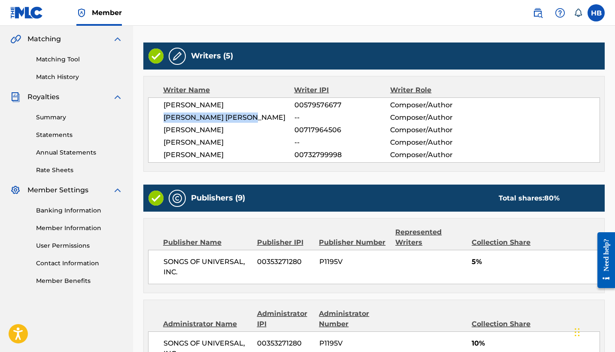
drag, startPoint x: 165, startPoint y: 115, endPoint x: 266, endPoint y: 113, distance: 101.3
click at [266, 113] on span "[PERSON_NAME] [PERSON_NAME]" at bounding box center [229, 117] width 131 height 10
copy span "[PERSON_NAME] [PERSON_NAME]"
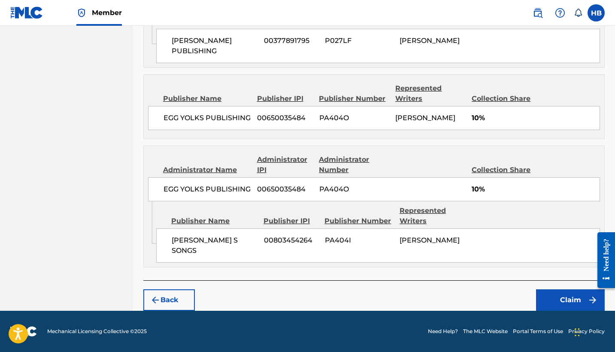
scroll to position [1179, 0]
click at [571, 302] on button "Claim" at bounding box center [570, 299] width 69 height 21
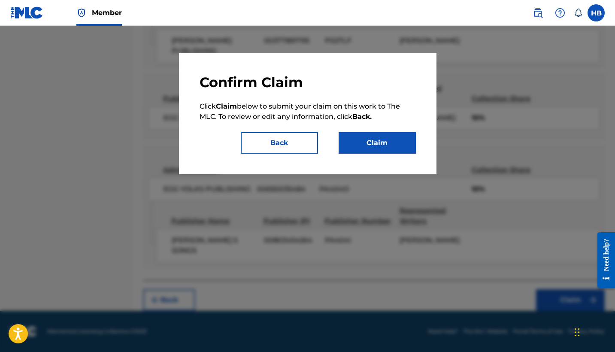
click at [386, 143] on button "Claim" at bounding box center [377, 142] width 77 height 21
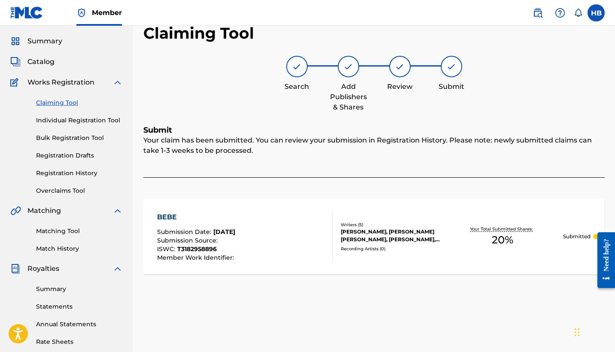
scroll to position [22, 0]
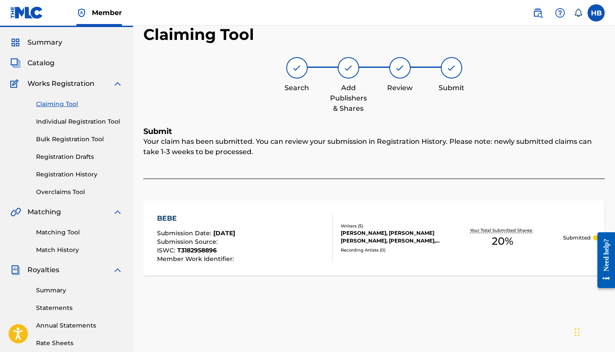
click at [44, 61] on span "Catalog" at bounding box center [40, 63] width 27 height 10
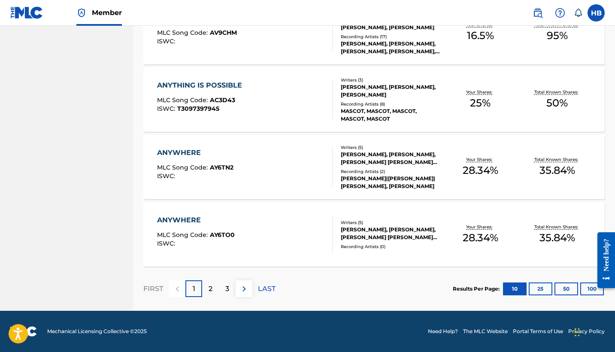
scroll to position [631, 0]
click at [189, 219] on div "ANYWHERE" at bounding box center [196, 220] width 78 height 10
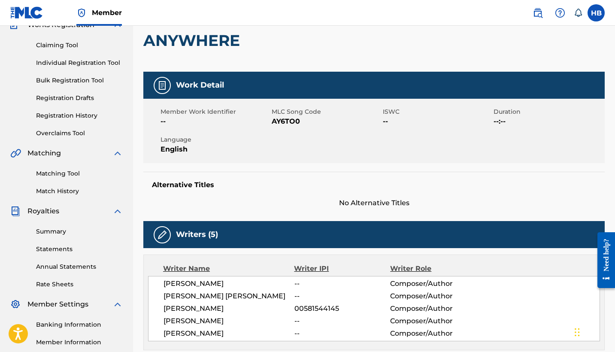
scroll to position [78, 0]
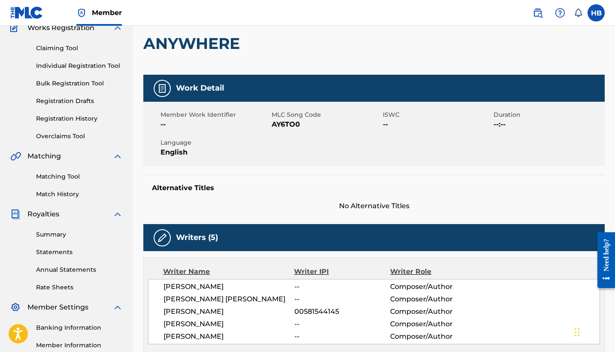
click at [63, 176] on link "Matching Tool" at bounding box center [79, 176] width 87 height 9
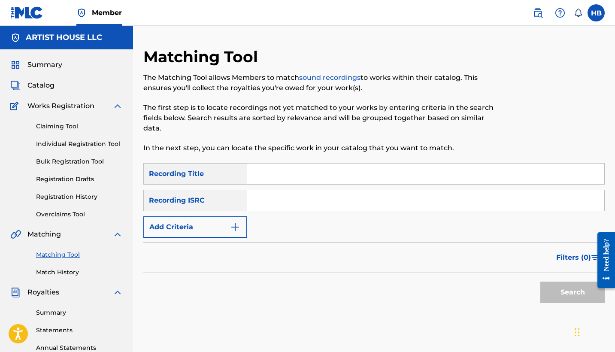
click at [284, 172] on input "Search Form" at bounding box center [425, 174] width 357 height 21
type input "anywhere"
click at [287, 204] on input "Search Form" at bounding box center [425, 200] width 357 height 21
click at [42, 79] on div "Summary Catalog Works Registration Claiming Tool Individual Registration Tool B…" at bounding box center [66, 270] width 133 height 442
click at [35, 87] on span "Catalog" at bounding box center [40, 85] width 27 height 10
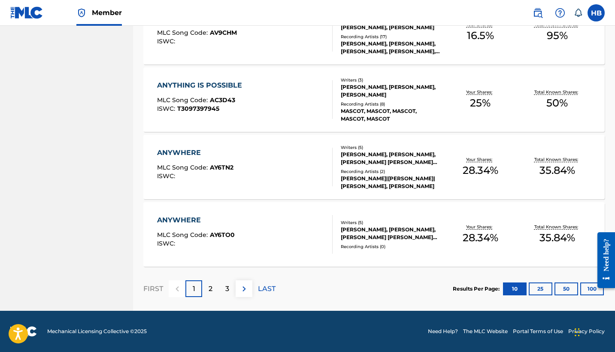
scroll to position [631, 0]
click at [228, 291] on p "3" at bounding box center [227, 289] width 4 height 10
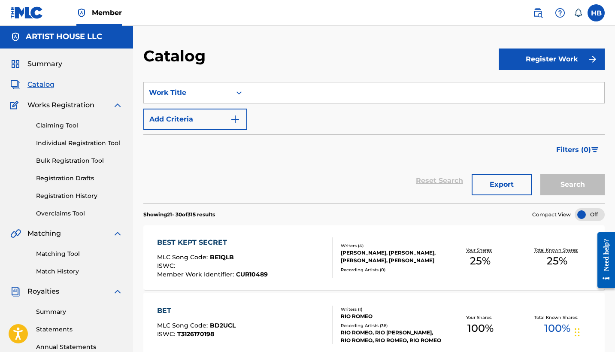
scroll to position [0, 0]
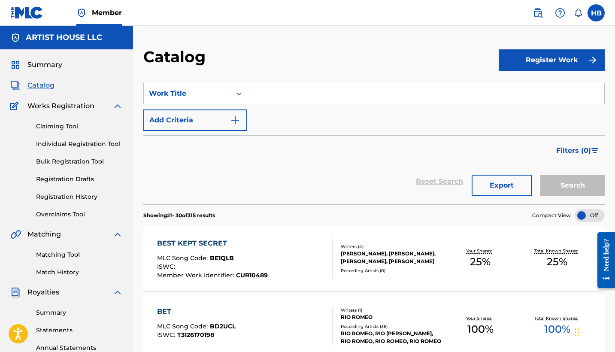
click at [278, 91] on input "Search Form" at bounding box center [425, 93] width 357 height 21
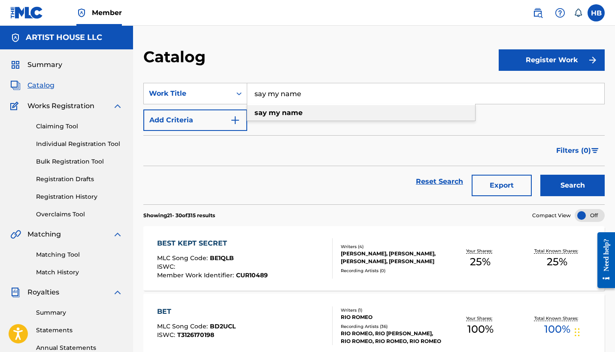
type input "say my name"
click at [269, 111] on strong "my" at bounding box center [275, 113] width 12 height 8
click at [573, 185] on button "Search" at bounding box center [573, 185] width 64 height 21
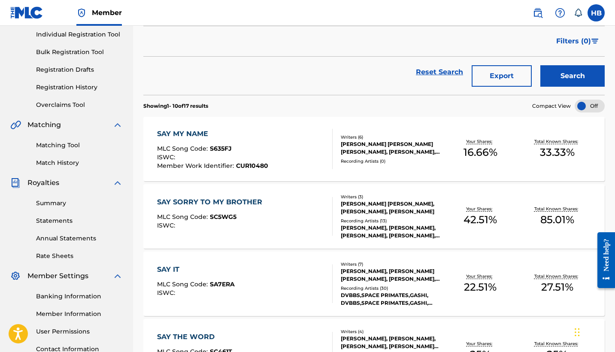
scroll to position [110, 0]
click at [188, 137] on div "SAY MY NAME" at bounding box center [212, 133] width 111 height 10
